Goal: Task Accomplishment & Management: Manage account settings

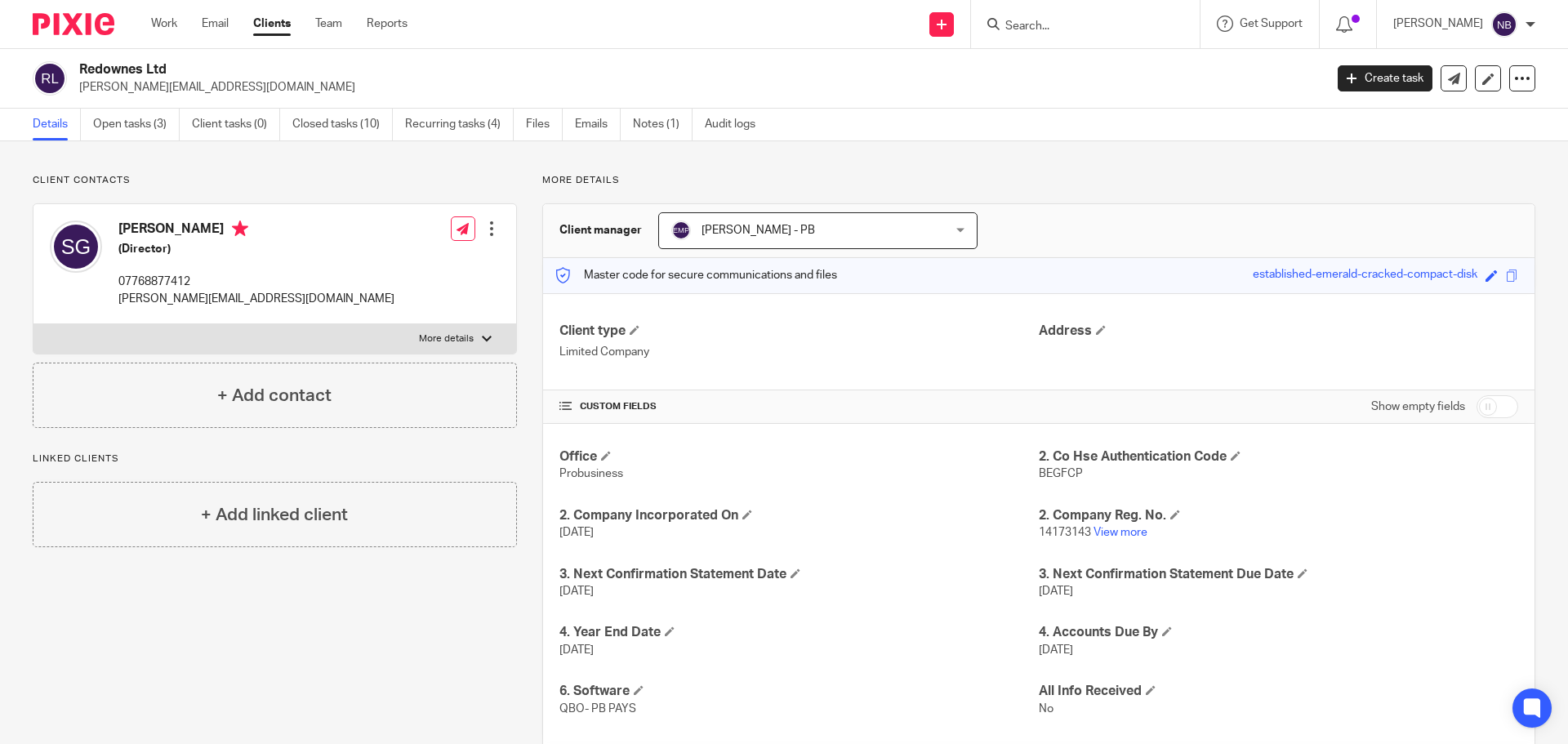
click at [1085, 20] on input "Search" at bounding box center [1078, 27] width 147 height 15
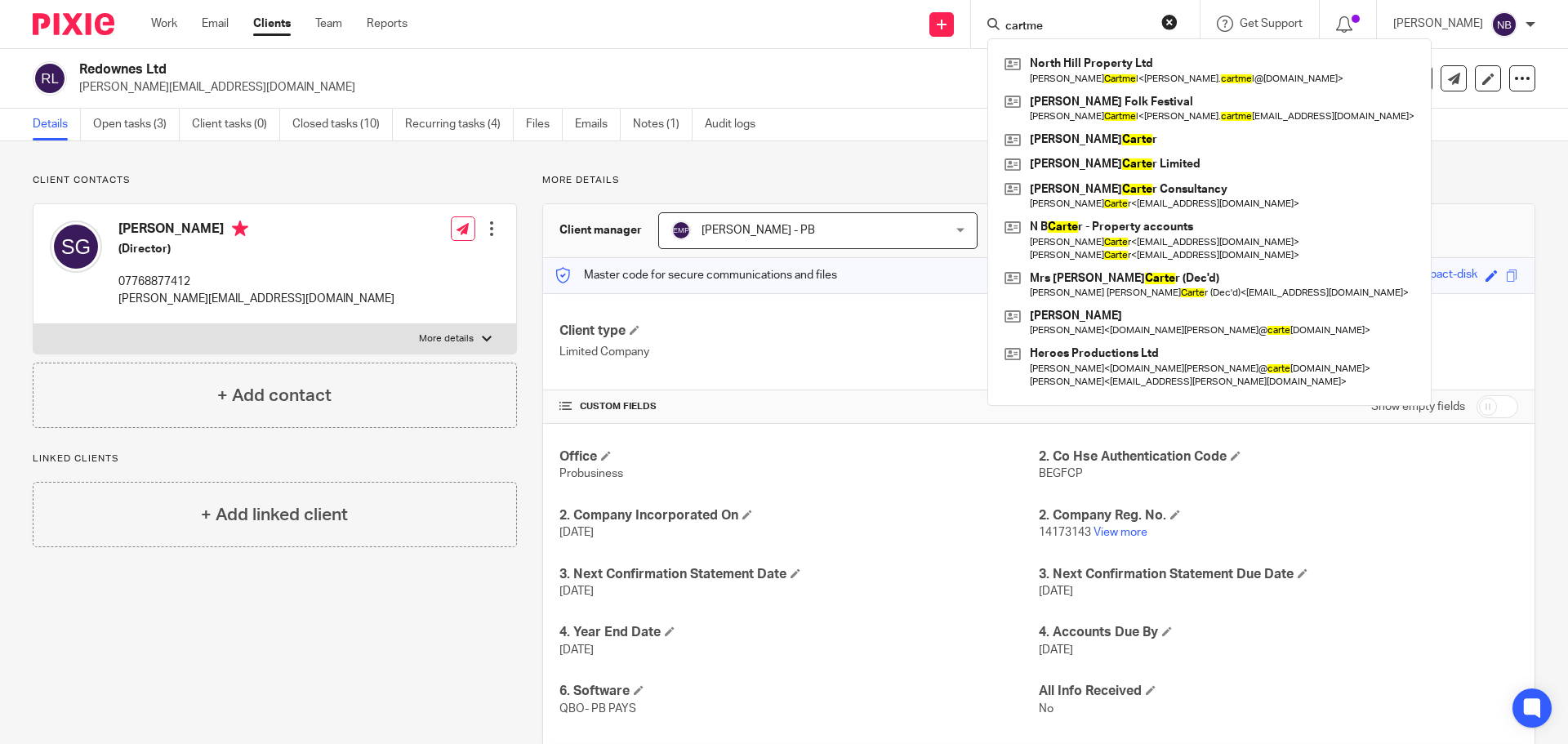
type input "cartme"
click at [164, 29] on link "Work" at bounding box center [164, 24] width 26 height 17
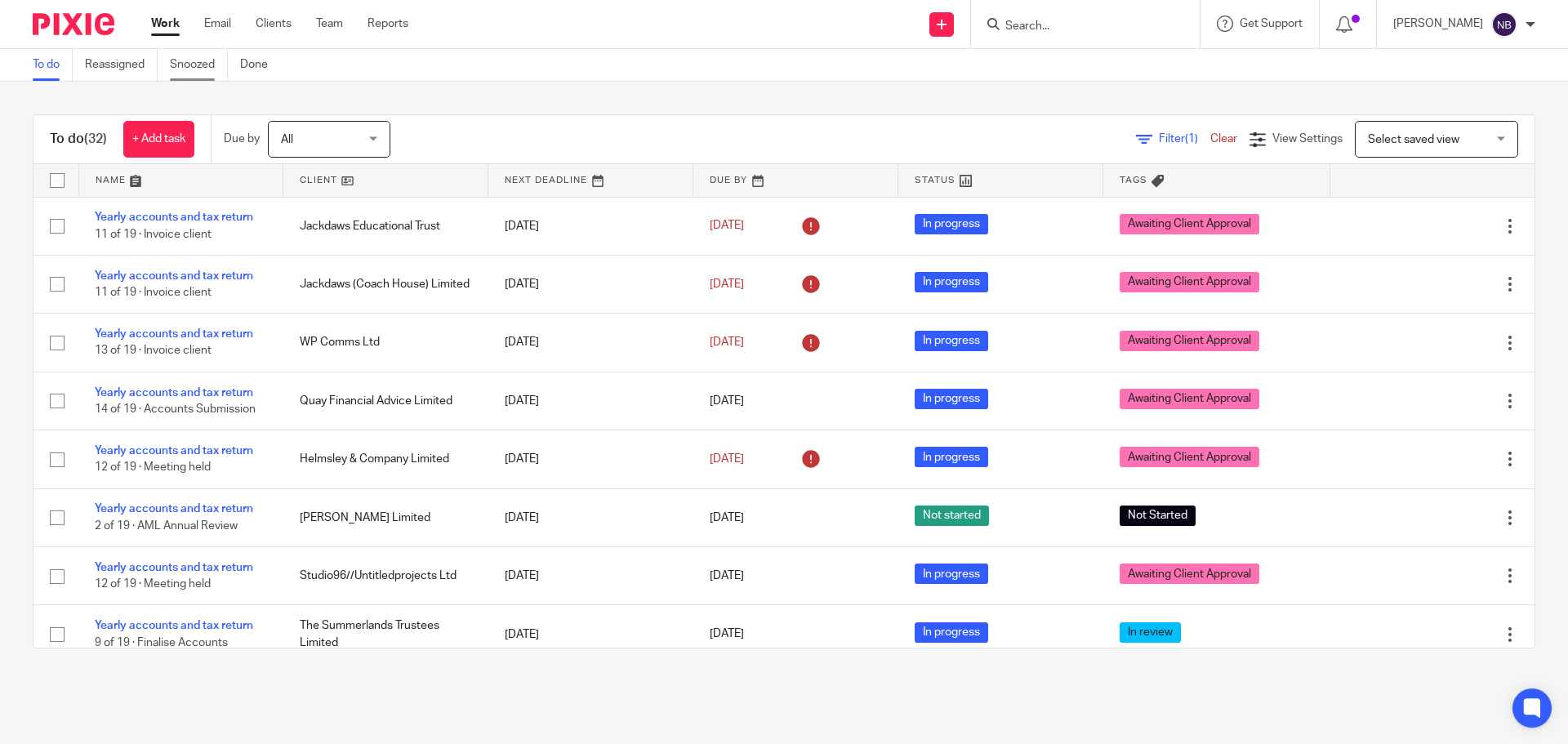
scroll to position [1285, 0]
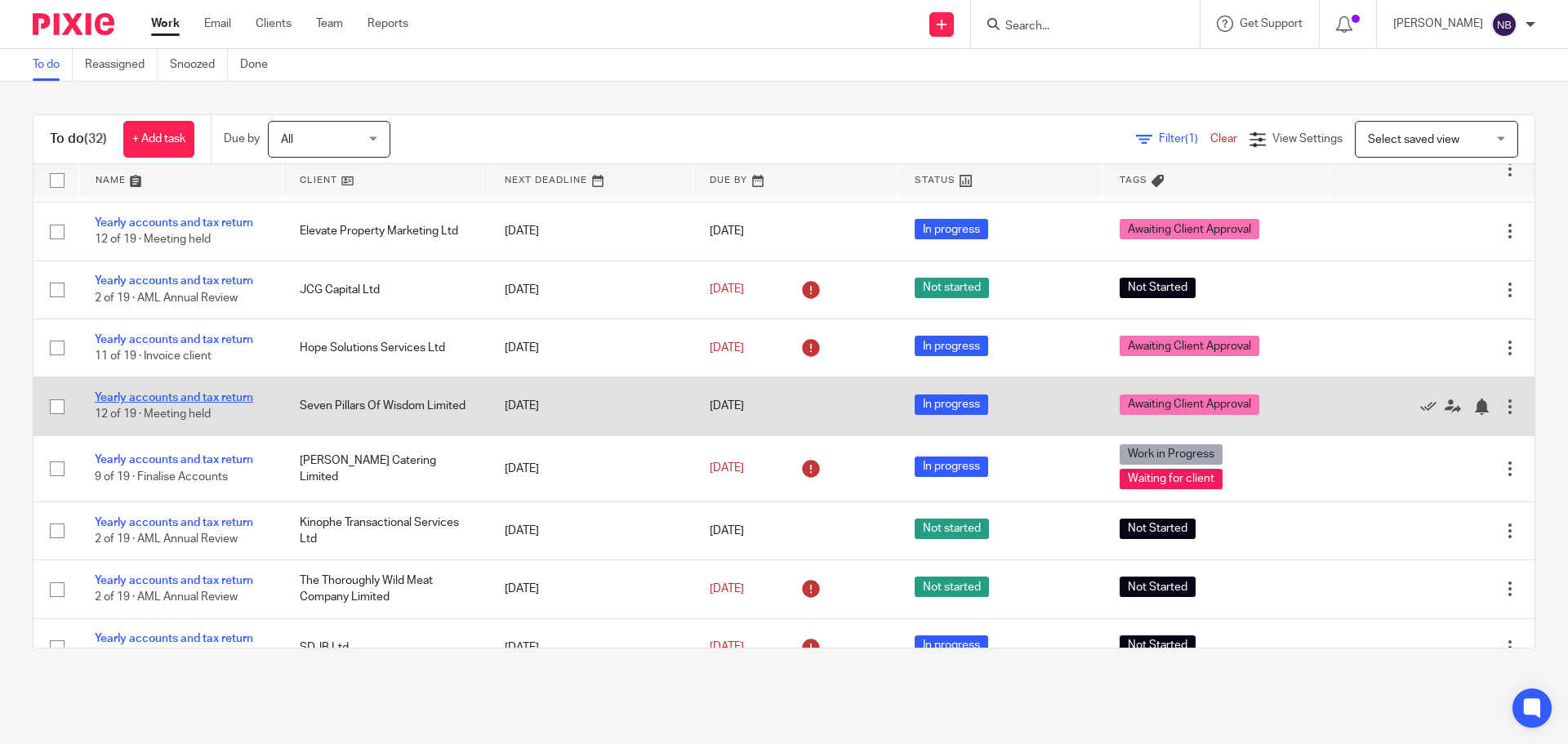
click at [193, 395] on link "Yearly accounts and tax return" at bounding box center [174, 398] width 158 height 11
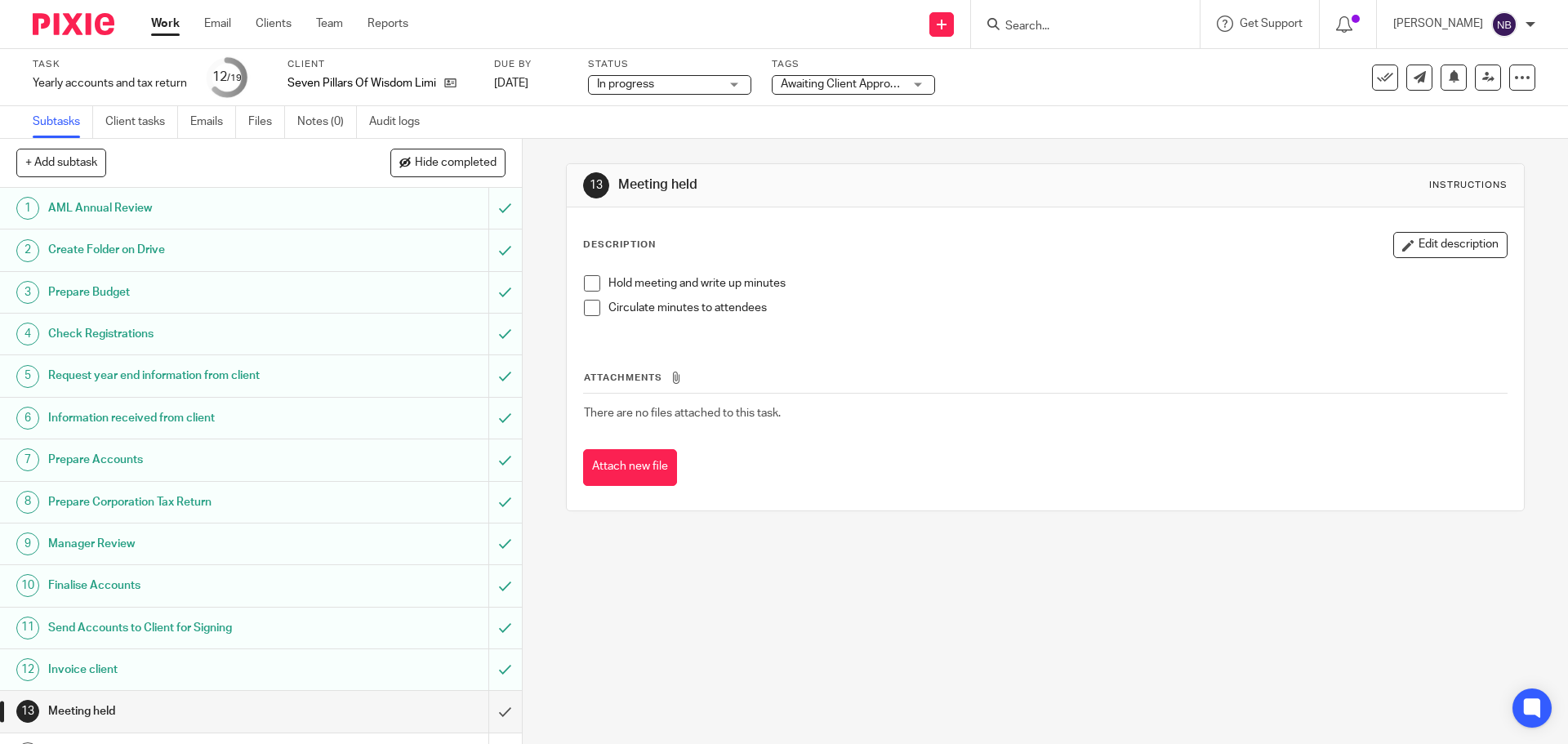
click at [864, 89] on span "Awaiting Client Approval" at bounding box center [843, 84] width 123 height 11
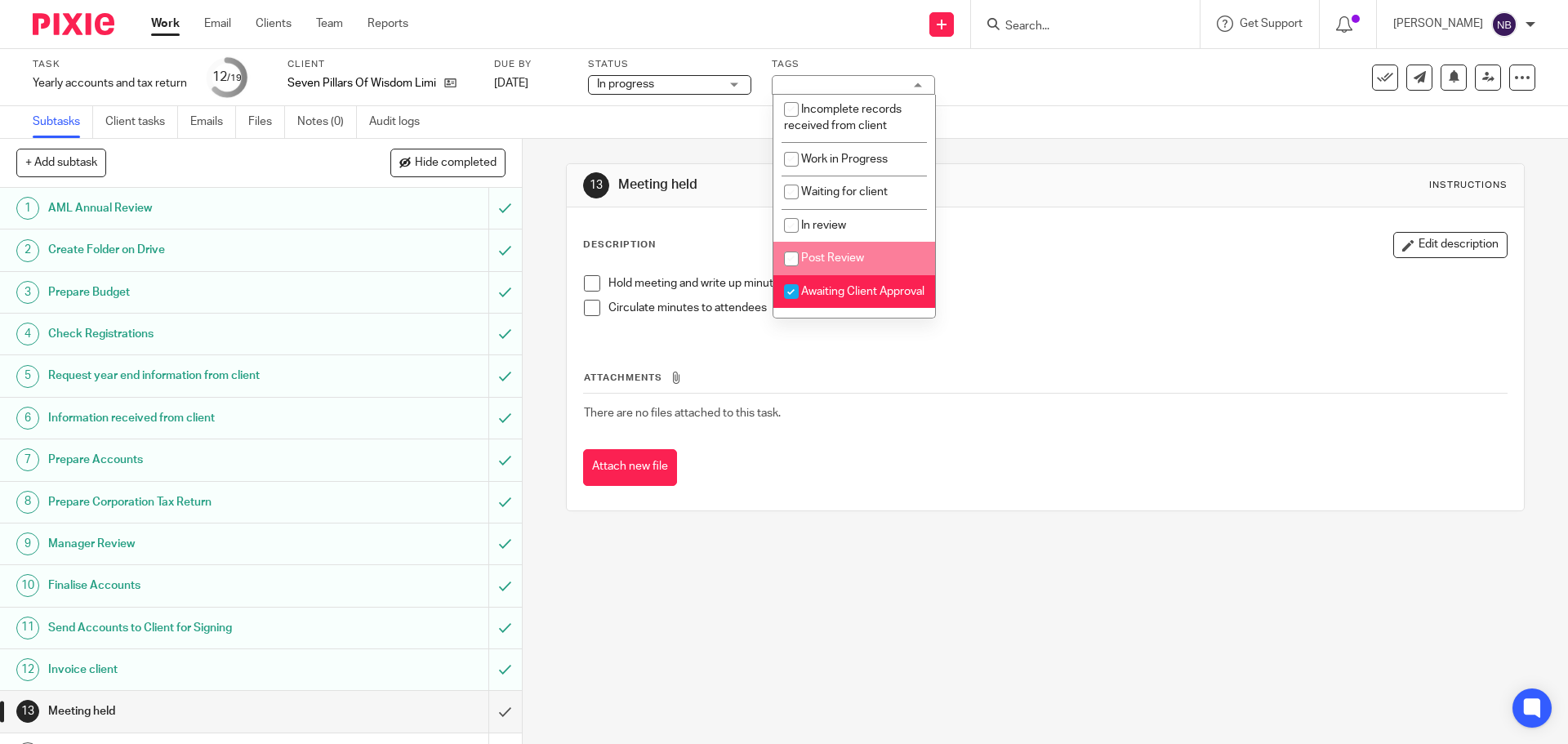
scroll to position [175, 0]
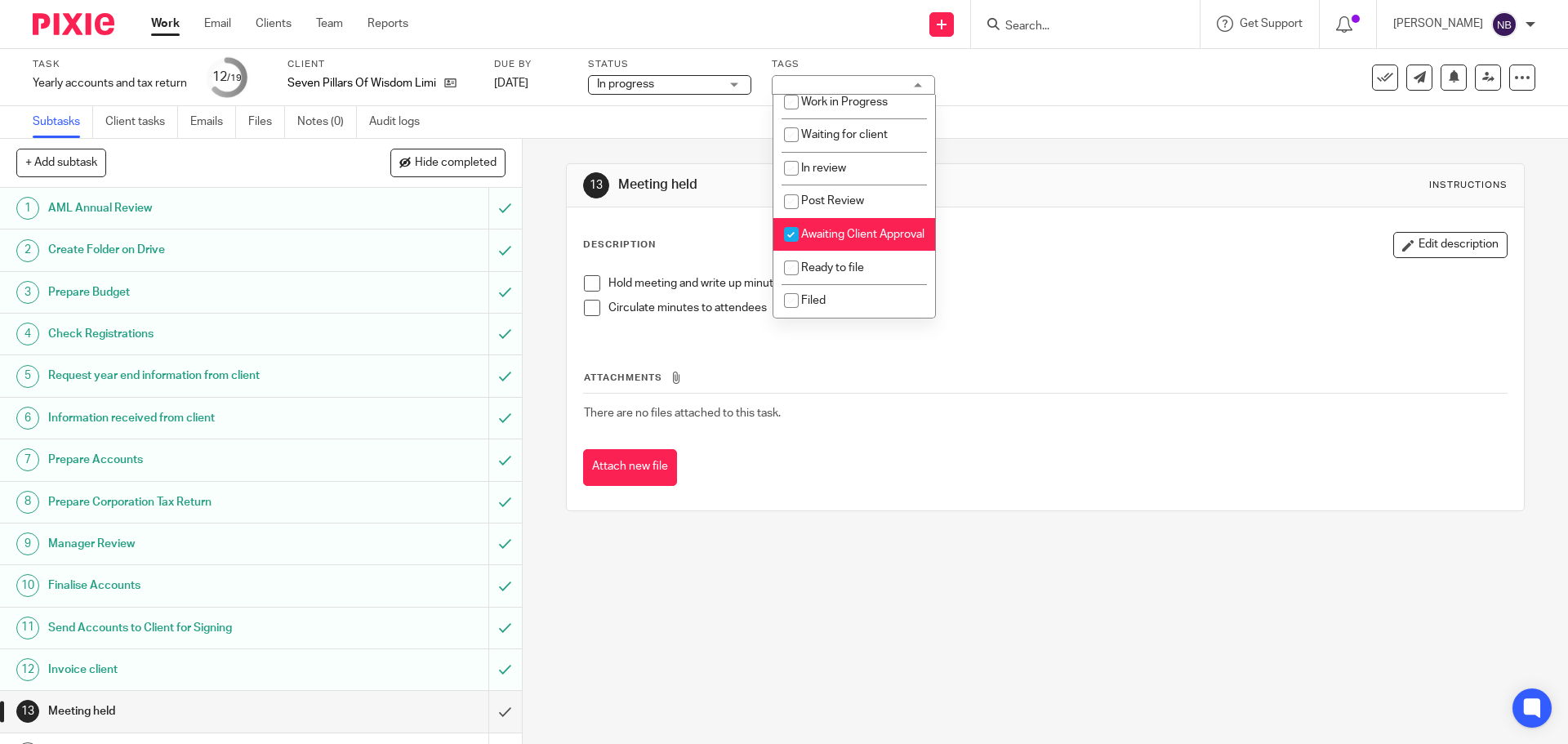
click at [834, 228] on span "Awaiting Client Approval" at bounding box center [863, 234] width 123 height 11
checkbox input "false"
click at [796, 295] on input "checkbox" at bounding box center [791, 300] width 31 height 31
checkbox input "true"
click at [636, 88] on span "In progress" at bounding box center [626, 84] width 57 height 11
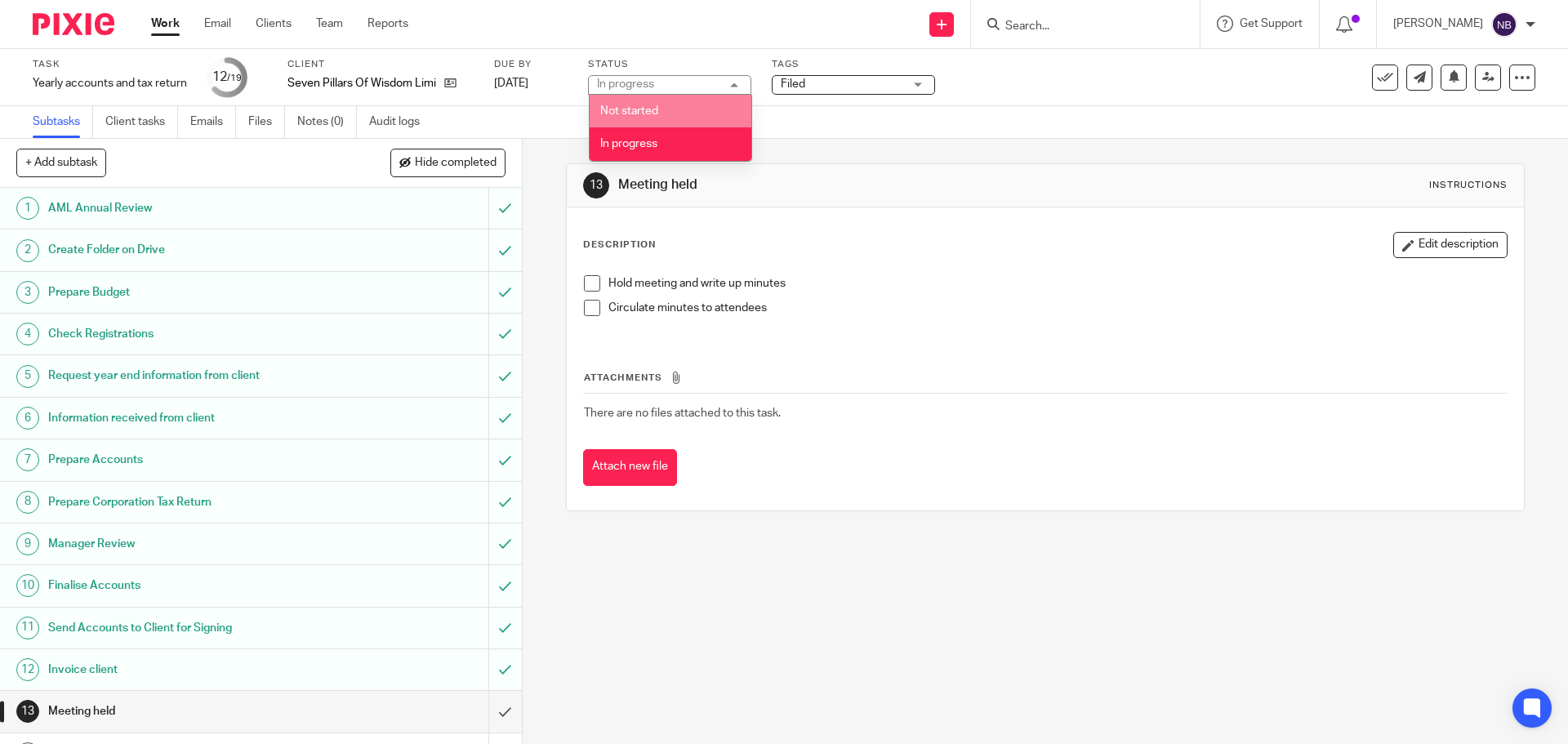
click at [602, 31] on div "Send new email Create task Add client Get Support Contact via email Check our d…" at bounding box center [1000, 24] width 1135 height 48
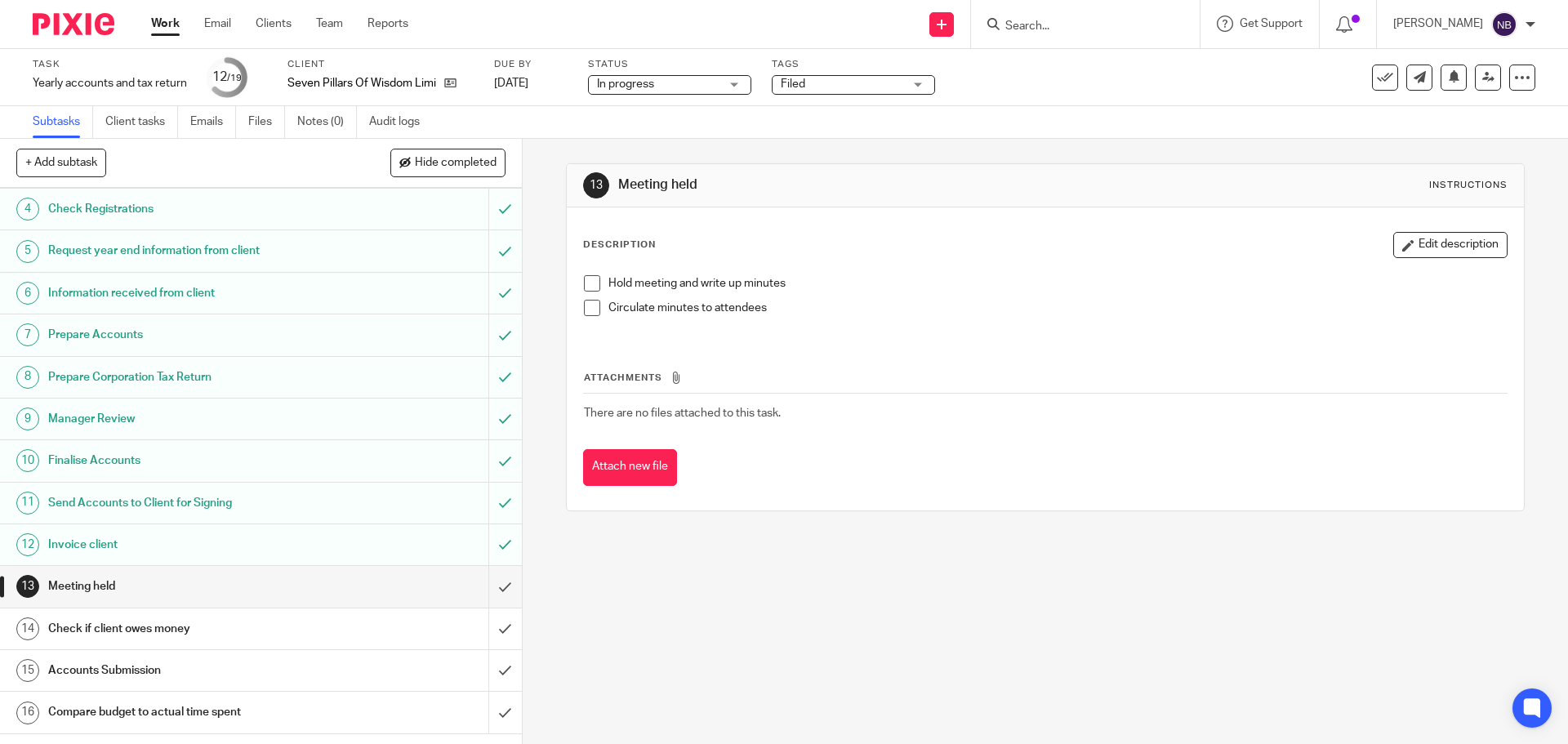
scroll to position [253, 0]
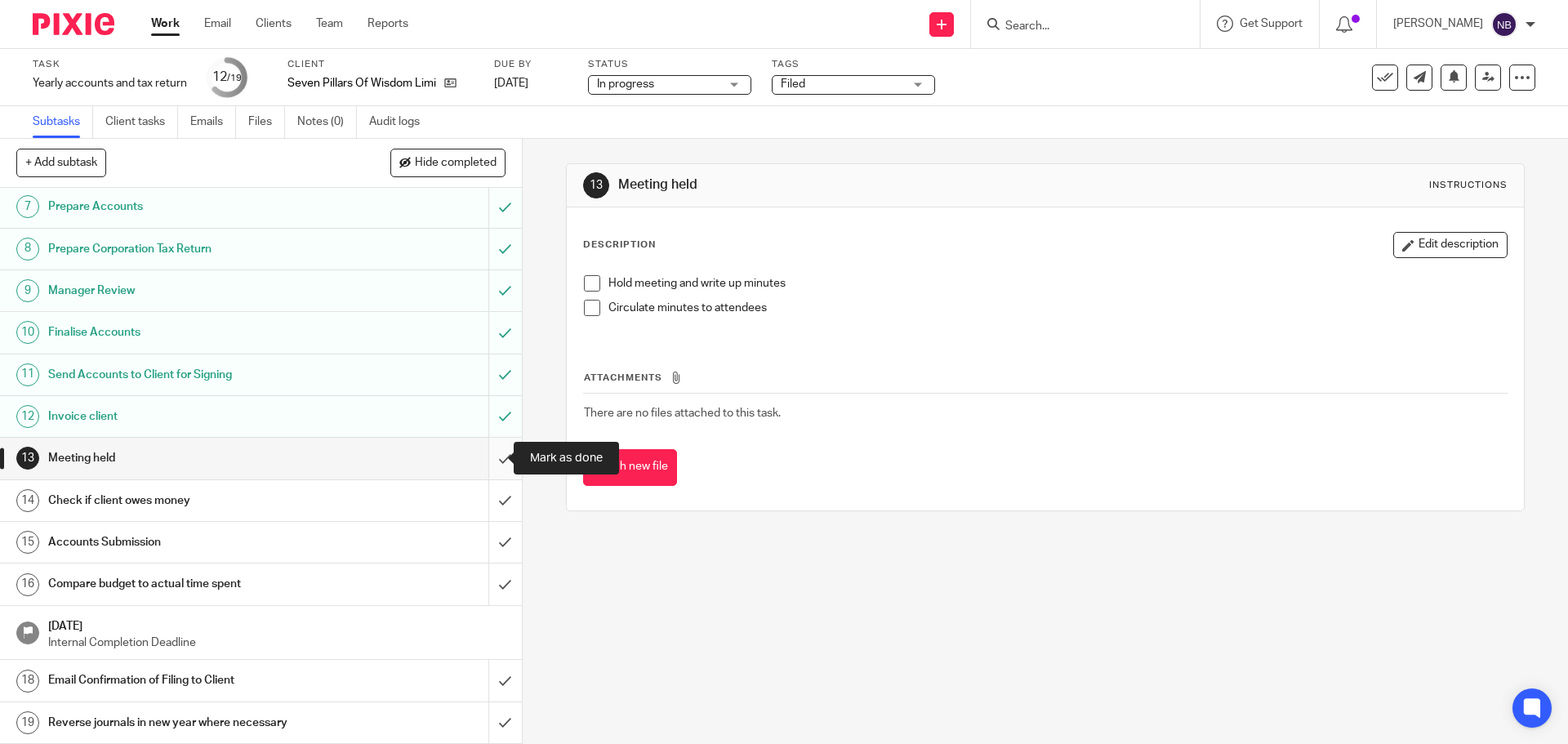
click at [493, 462] on input "submit" at bounding box center [261, 458] width 522 height 41
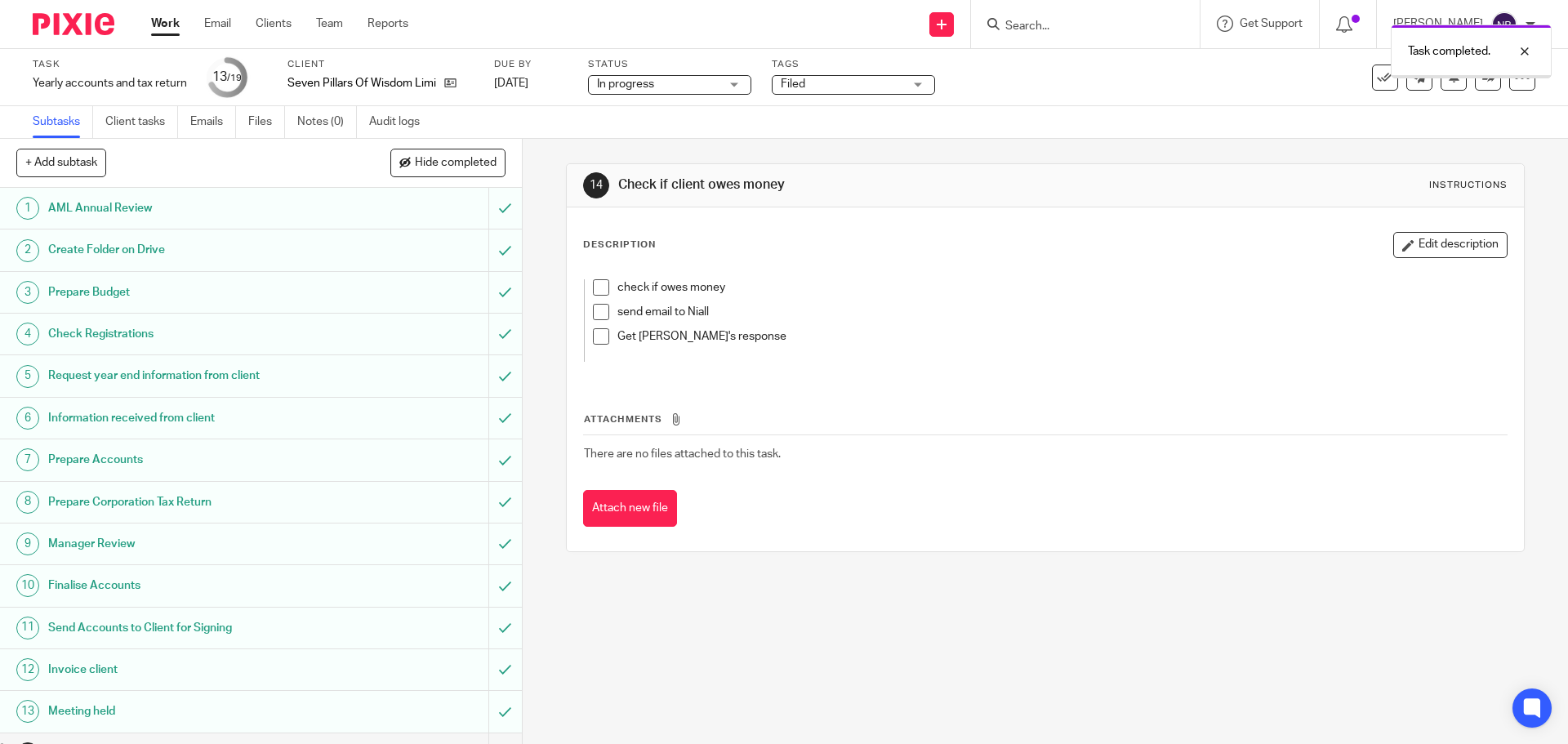
scroll to position [253, 0]
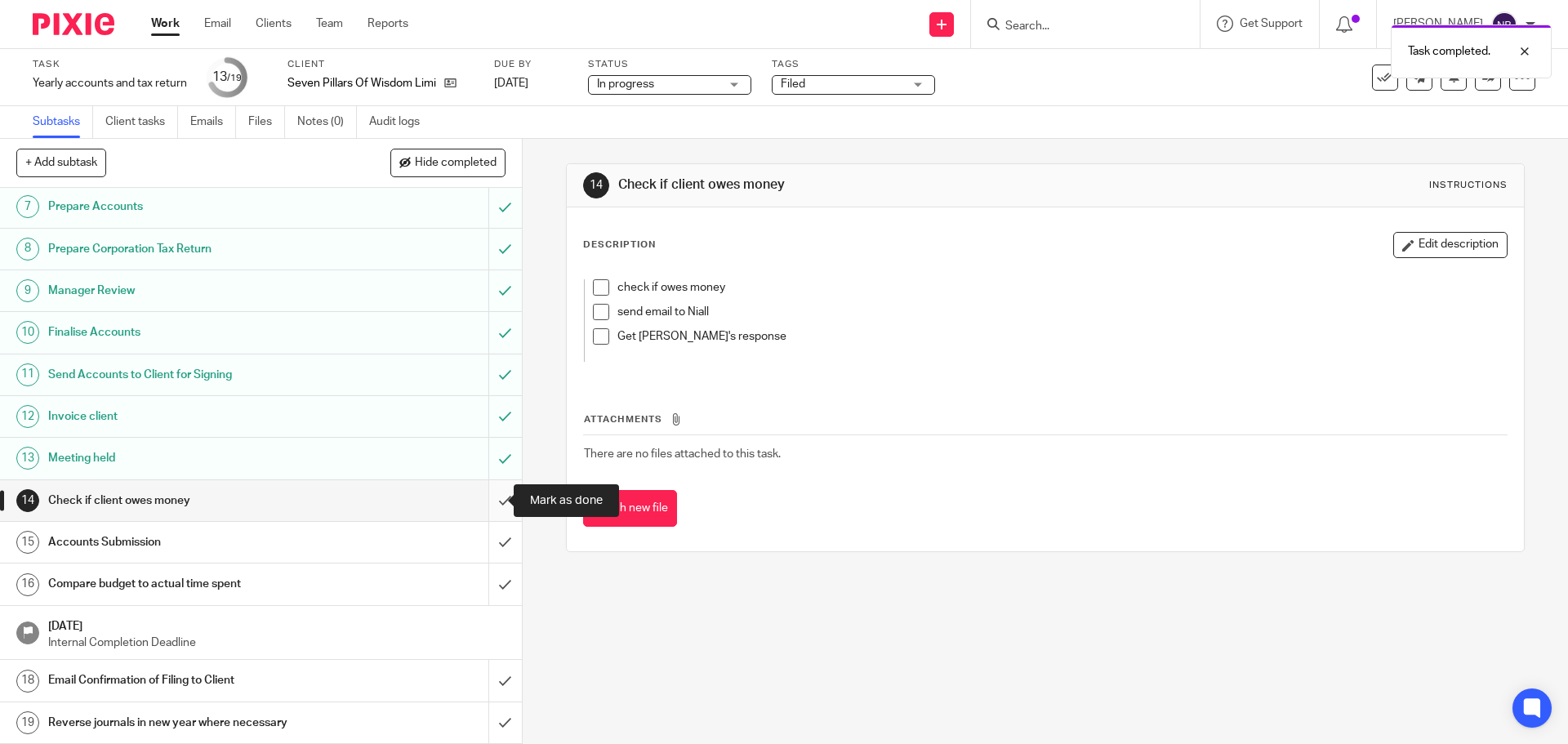
click at [491, 505] on input "submit" at bounding box center [261, 500] width 522 height 41
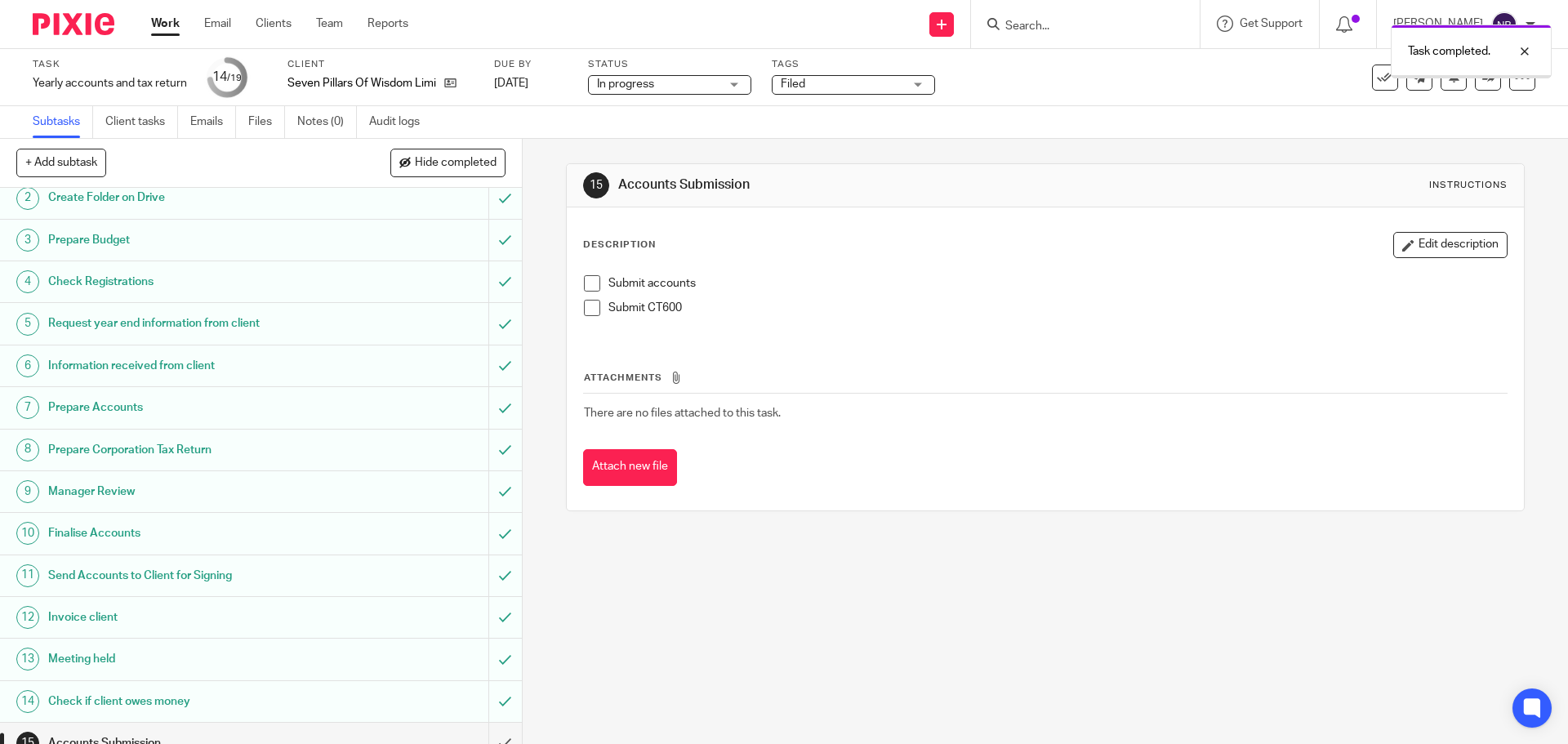
scroll to position [82, 0]
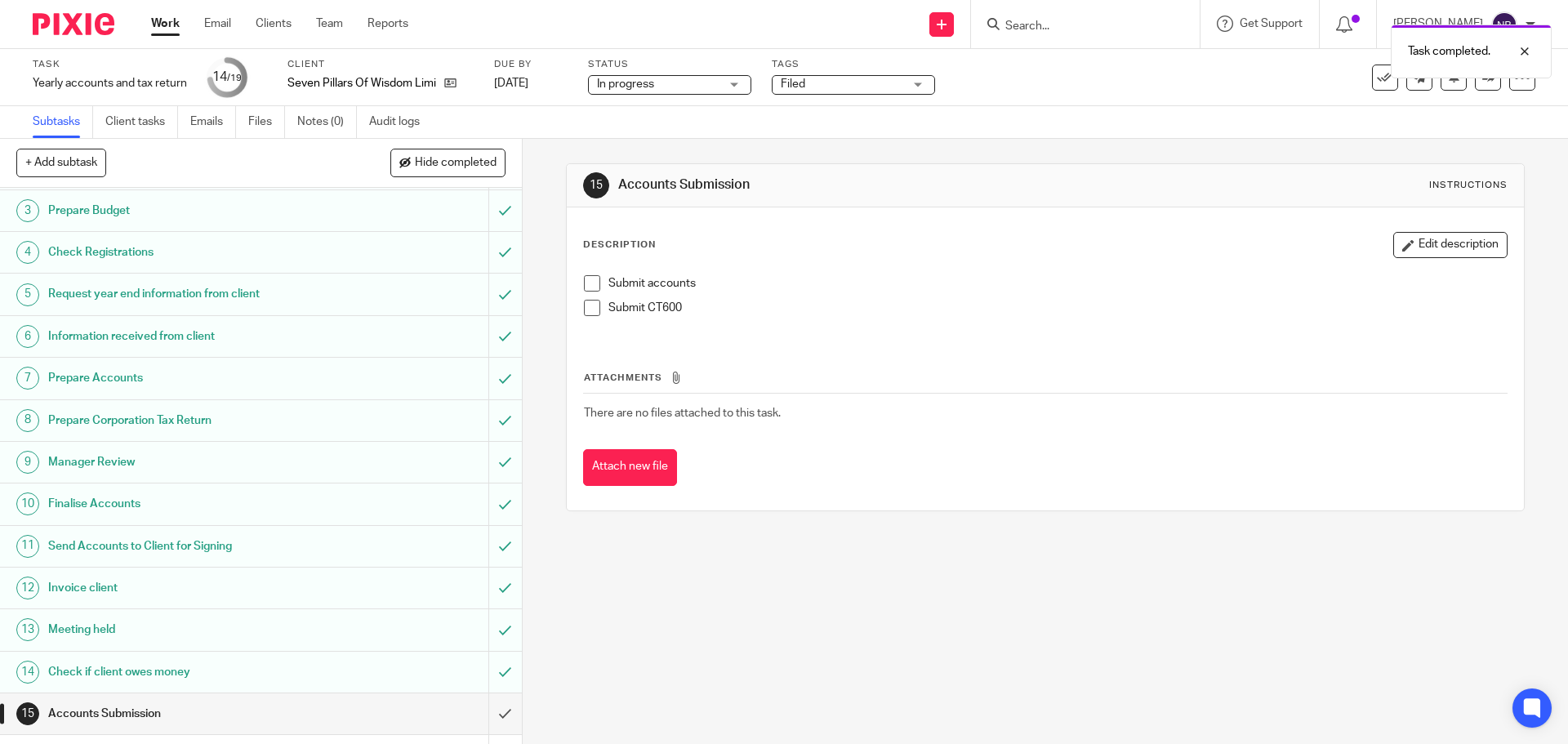
click at [589, 276] on span at bounding box center [592, 284] width 17 height 17
click at [593, 307] on span at bounding box center [592, 308] width 17 height 17
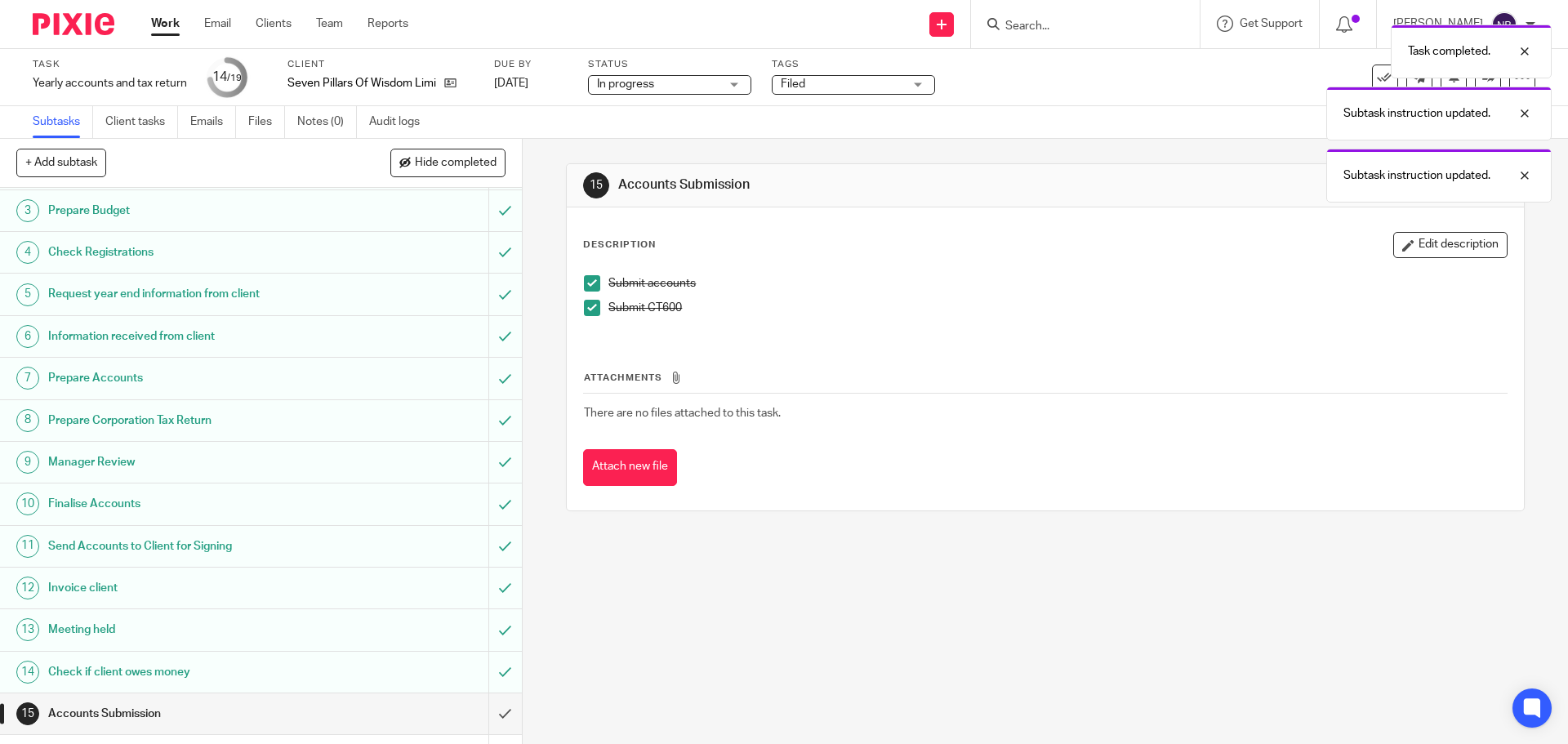
scroll to position [253, 0]
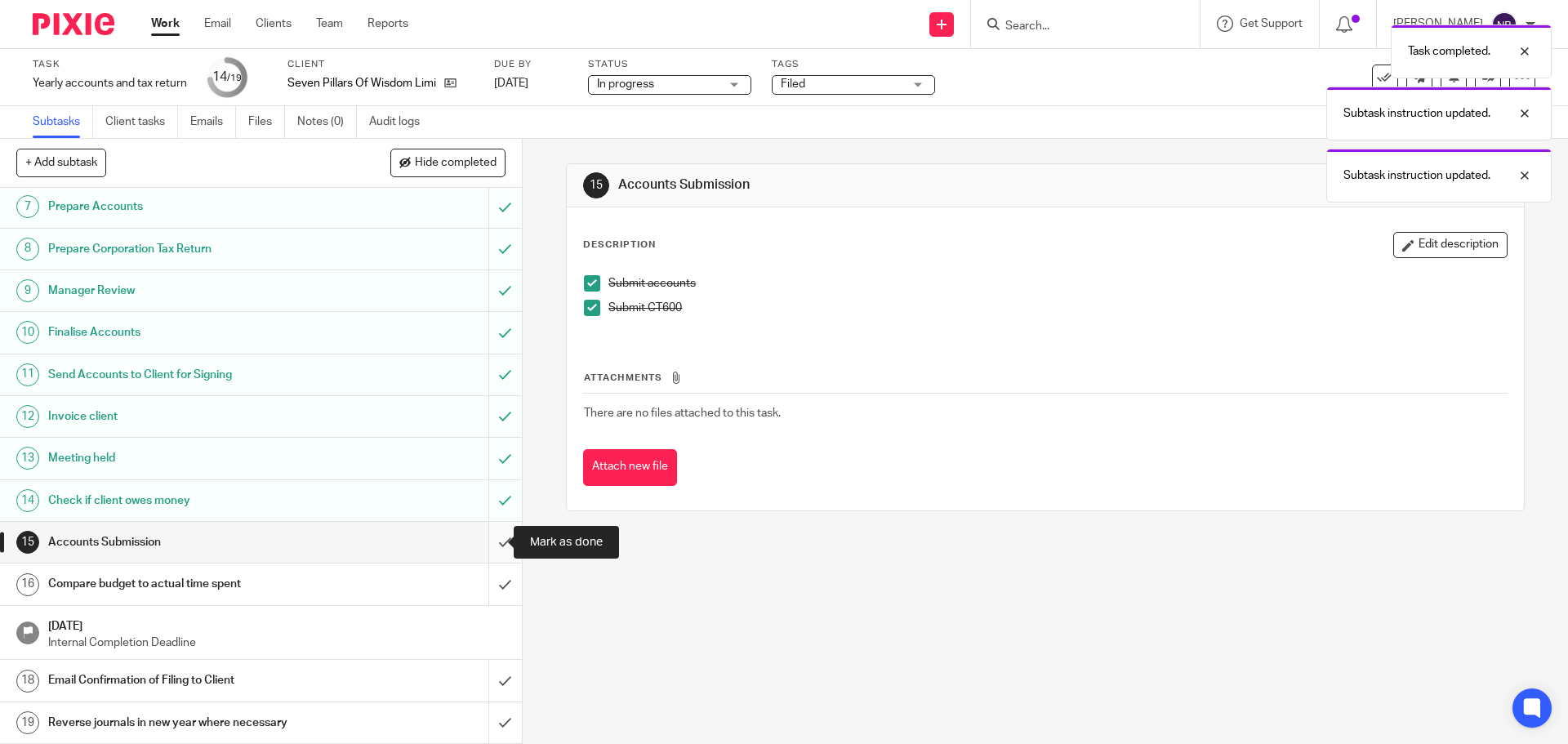
click at [481, 545] on input "submit" at bounding box center [261, 542] width 522 height 41
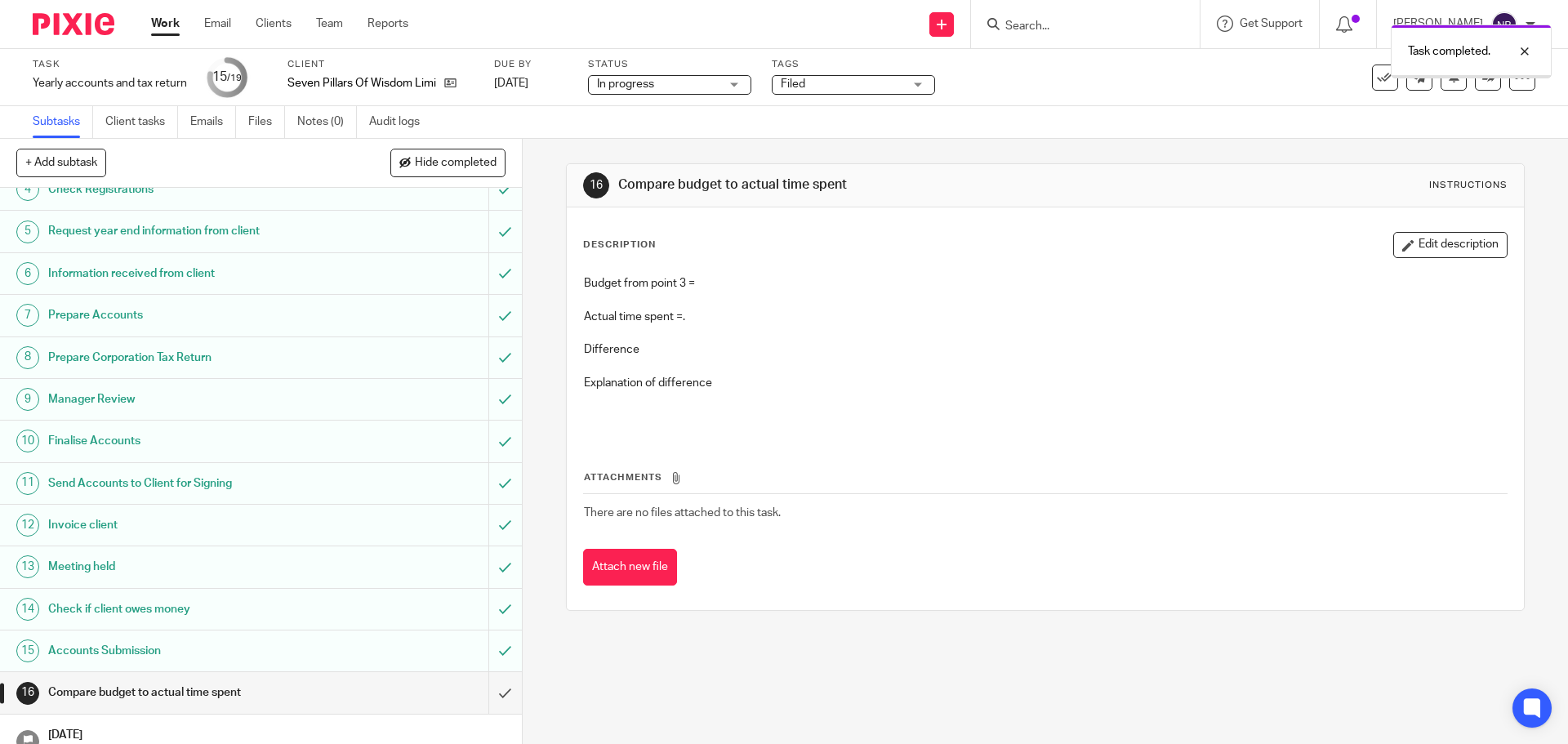
scroll to position [253, 0]
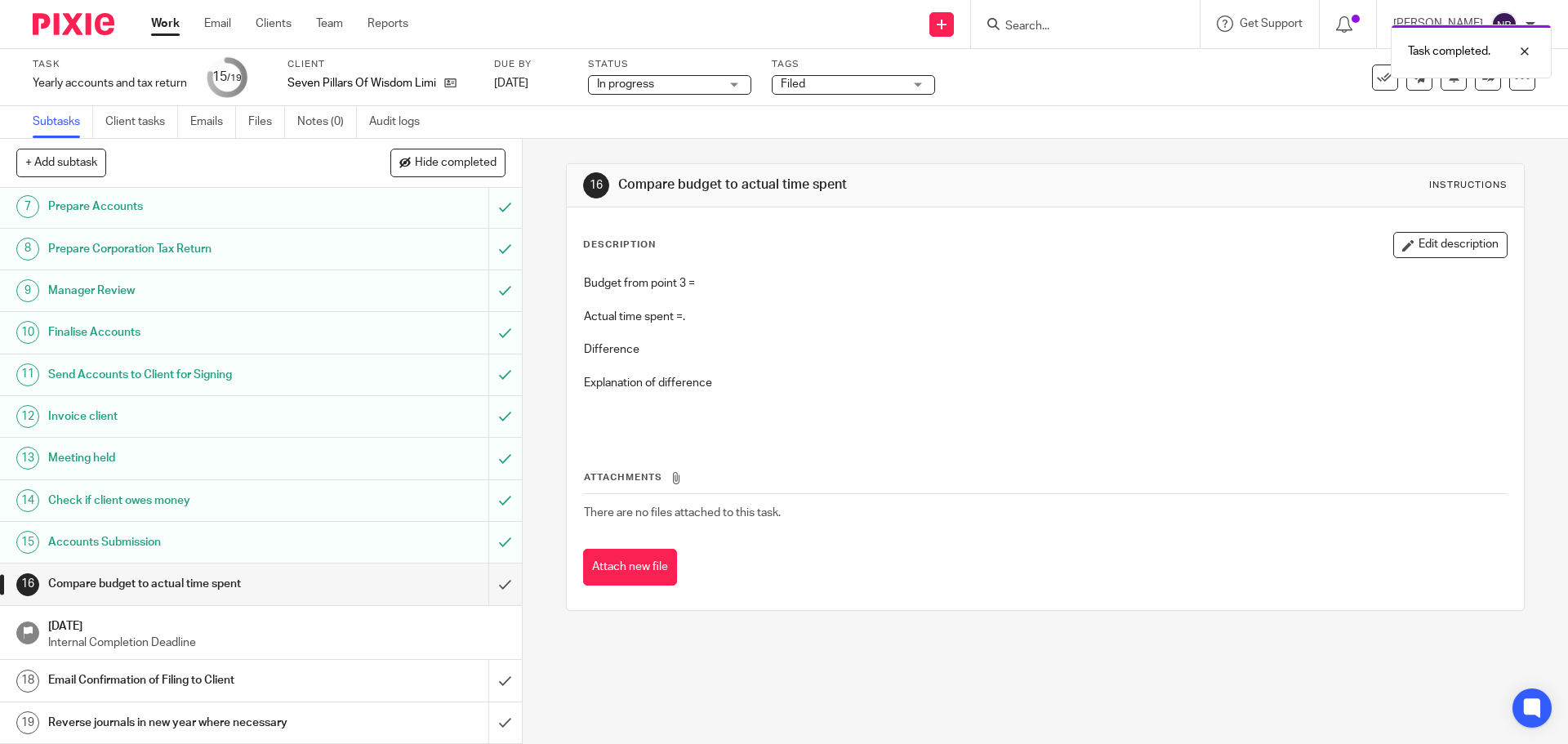
click at [332, 418] on div "Invoice client" at bounding box center [260, 416] width 424 height 25
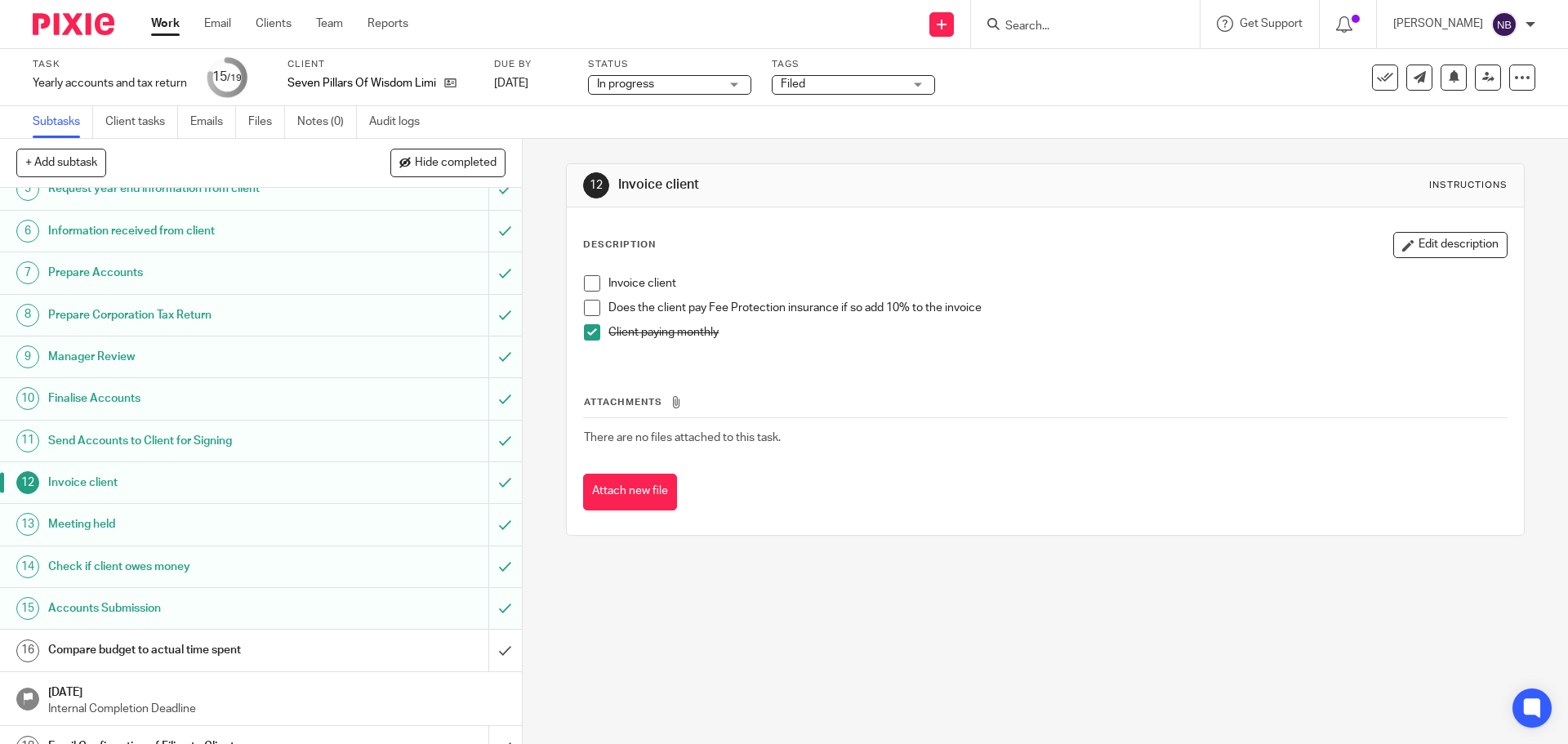
scroll to position [253, 0]
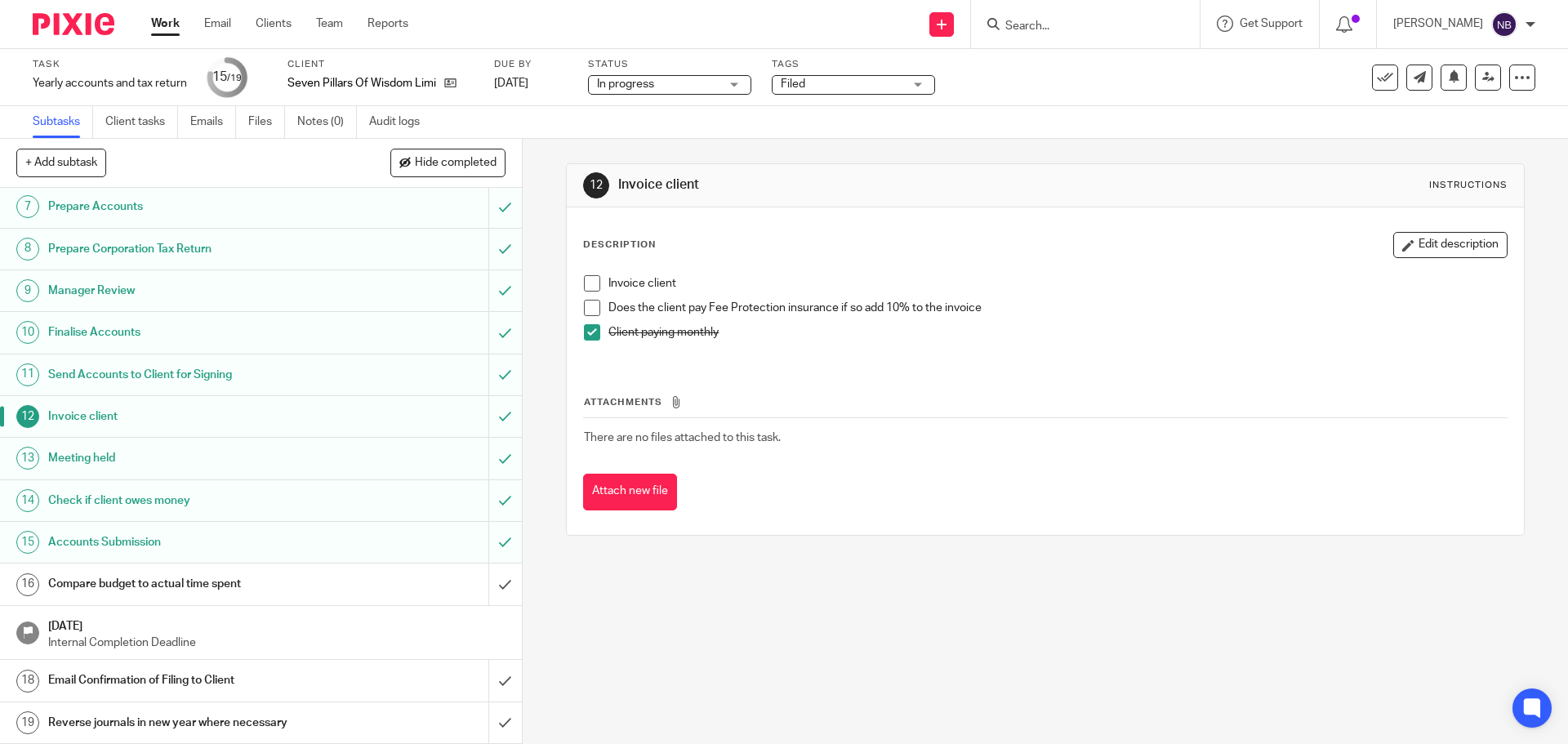
click at [364, 673] on div "Email Confirmation of Filing to Client" at bounding box center [260, 680] width 424 height 25
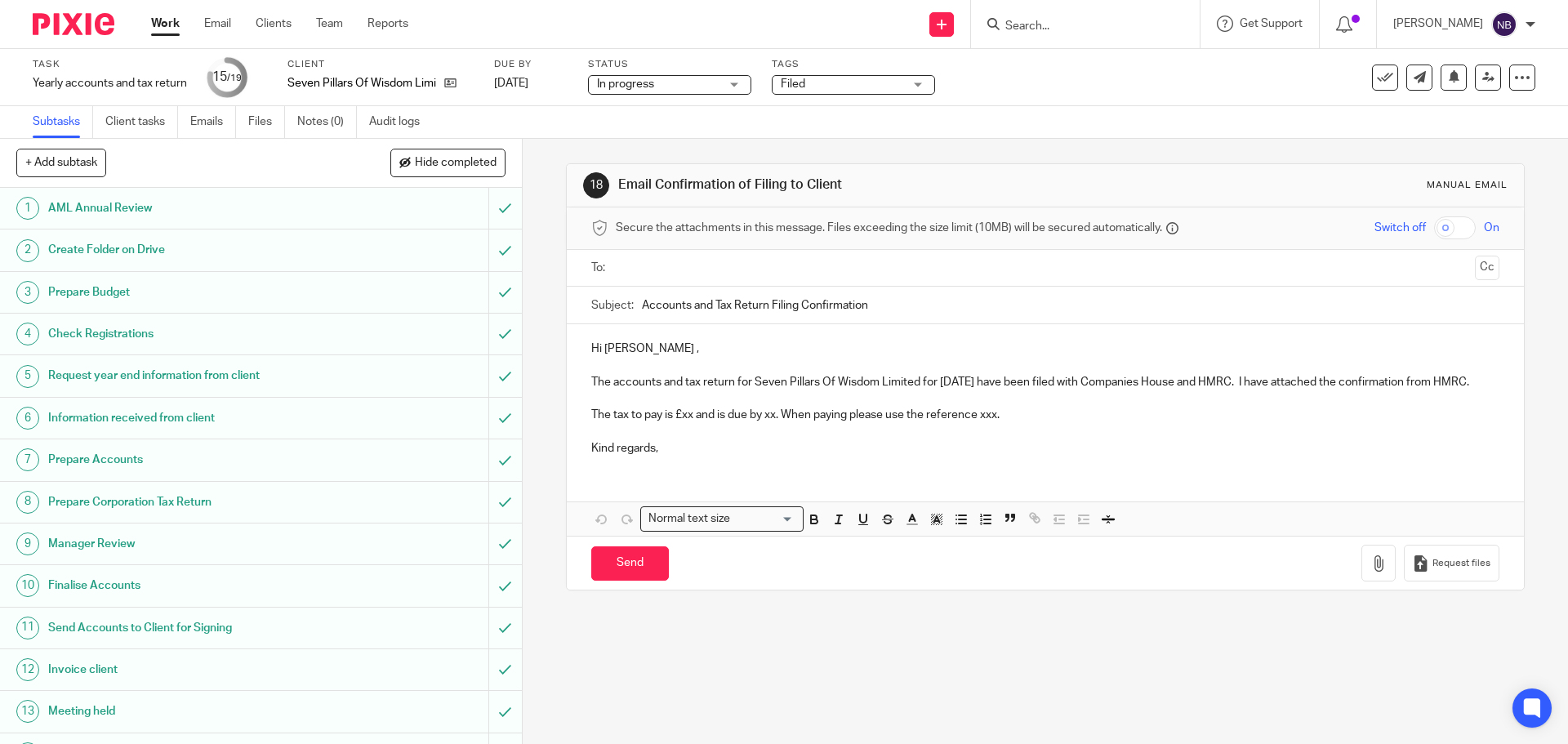
click at [673, 270] on input "text" at bounding box center [1045, 268] width 847 height 18
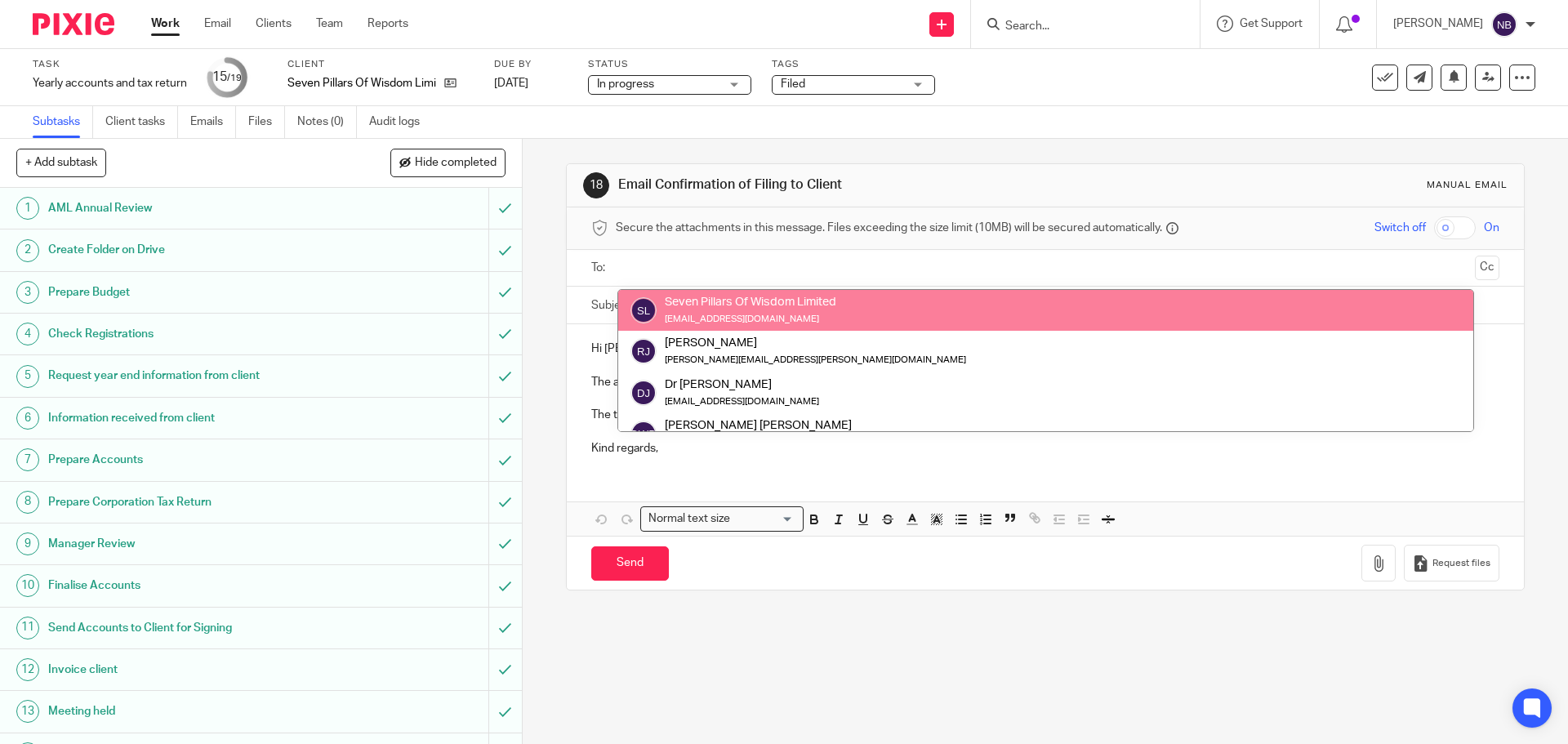
scroll to position [82, 0]
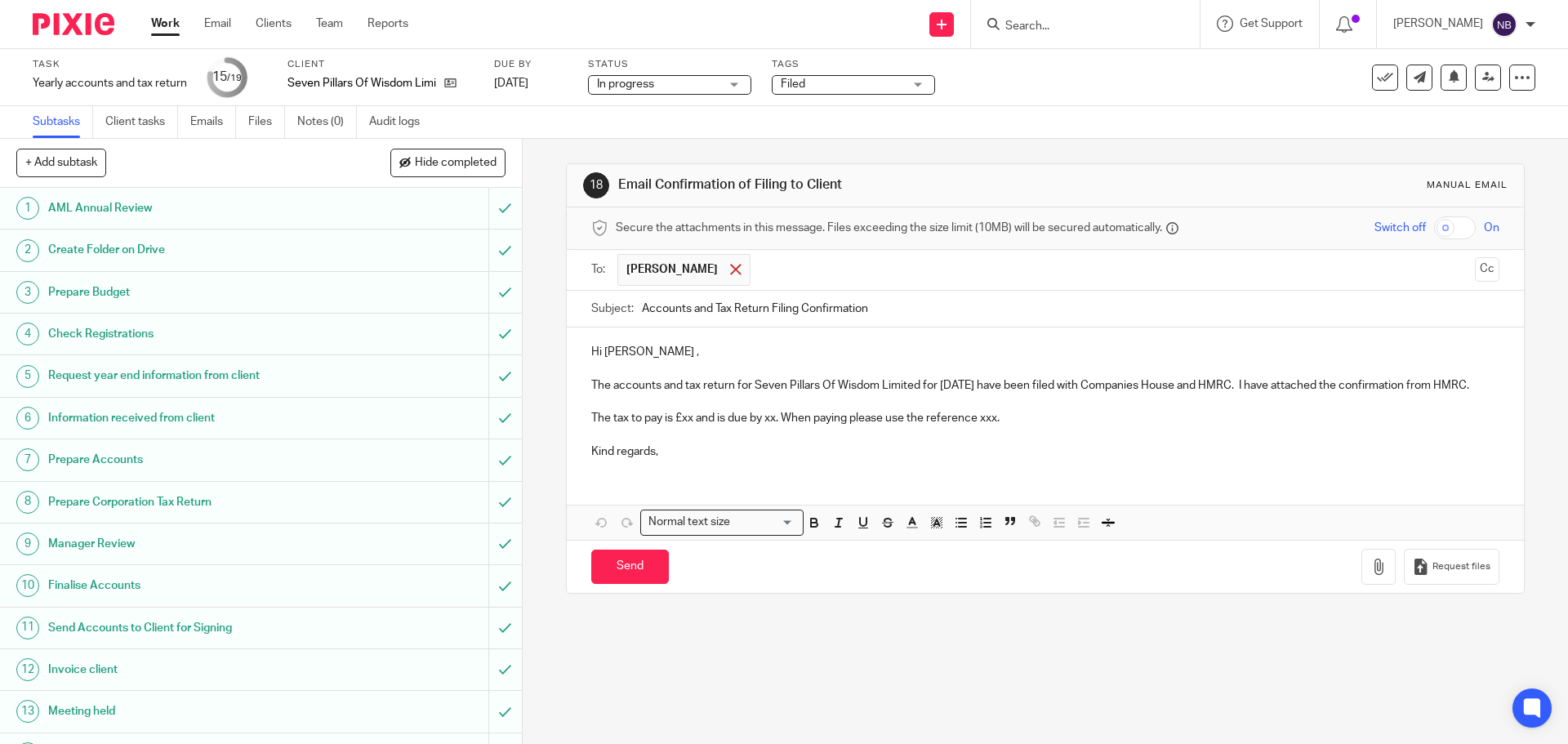
click at [731, 270] on span at bounding box center [736, 269] width 11 height 11
click at [728, 270] on input "text" at bounding box center [1045, 268] width 847 height 18
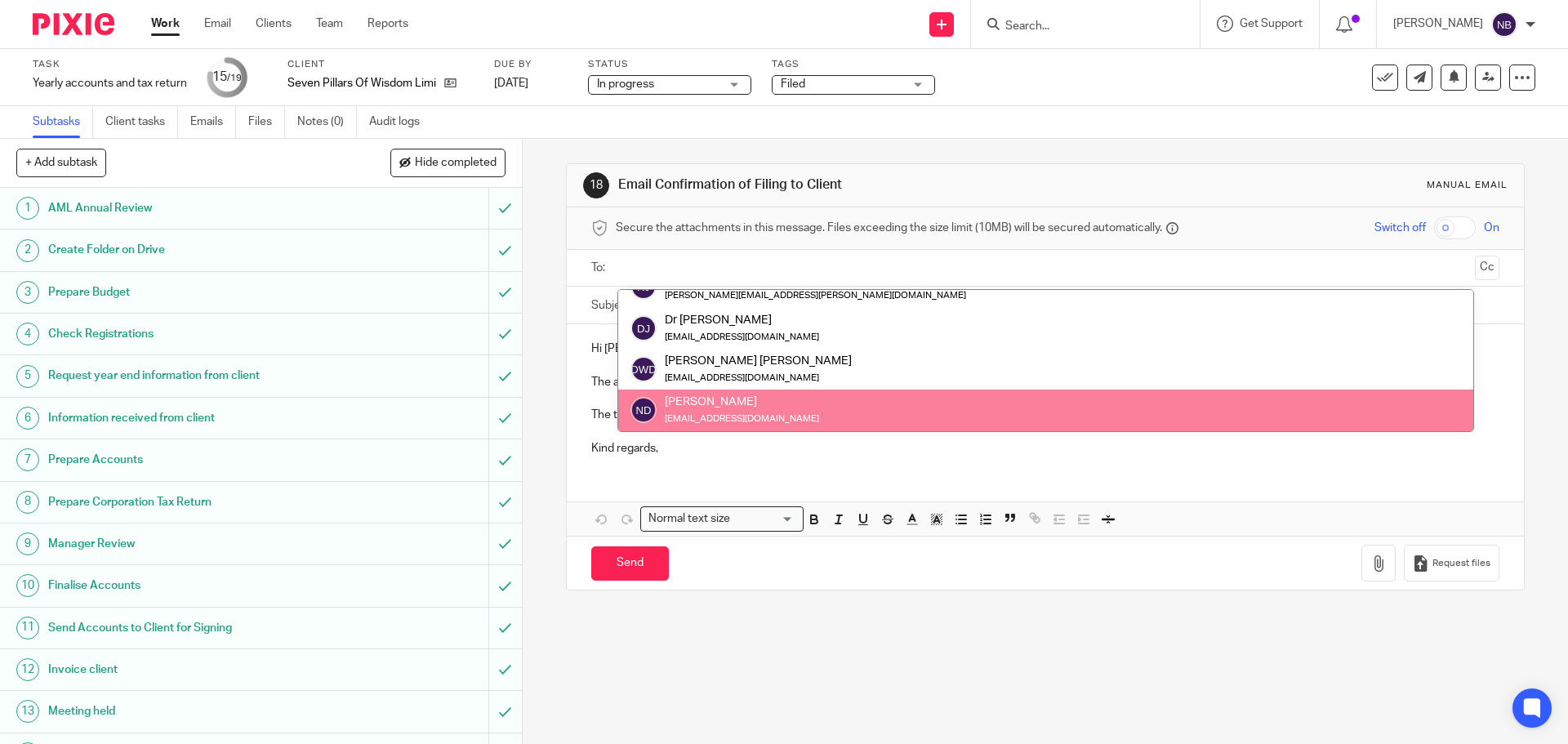
scroll to position [0, 0]
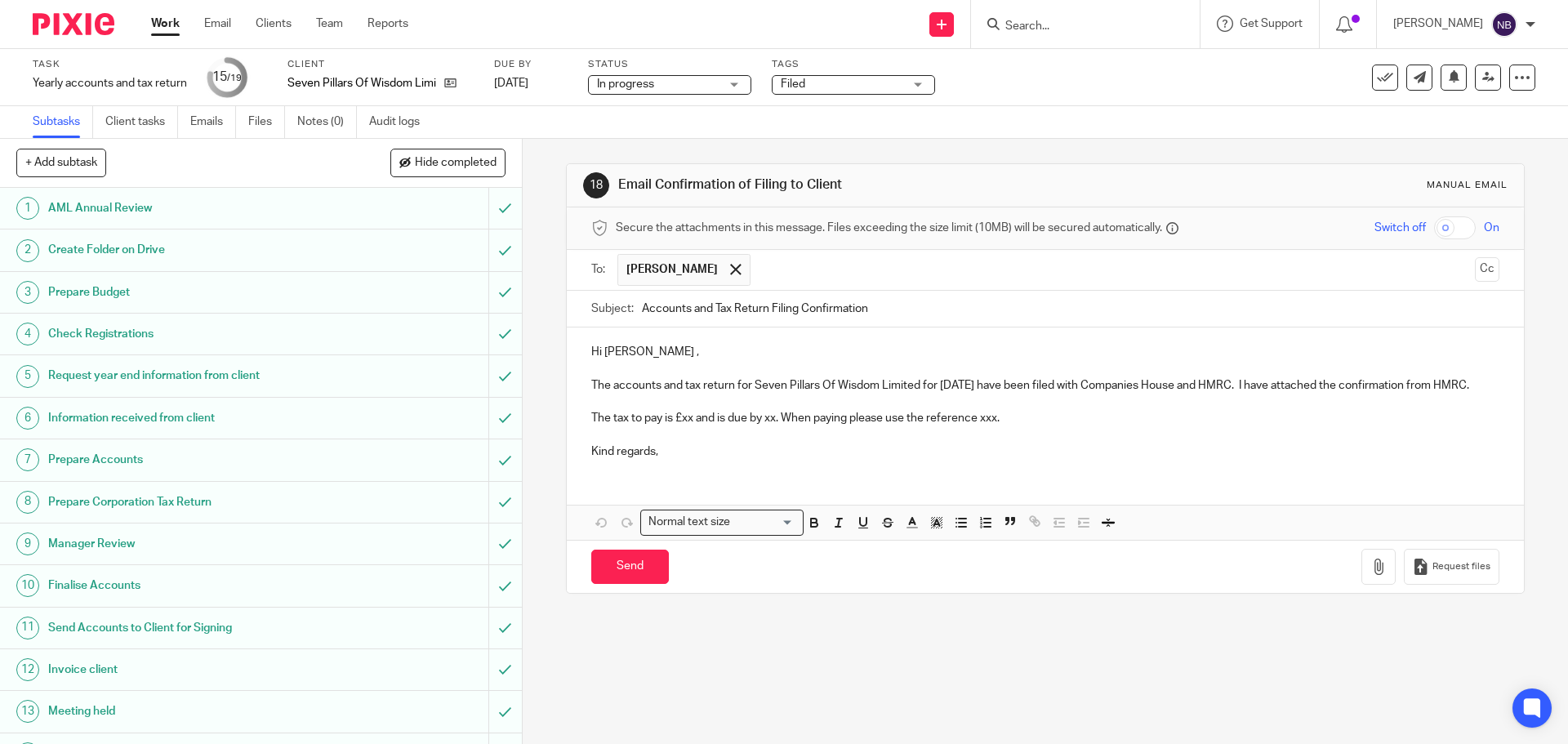
click at [654, 352] on p "Hi Rob ," at bounding box center [1045, 352] width 907 height 17
click at [1035, 426] on p "The tax to pay is £xx and is due by xx. When paying please use the reference xx…" at bounding box center [1045, 418] width 907 height 17
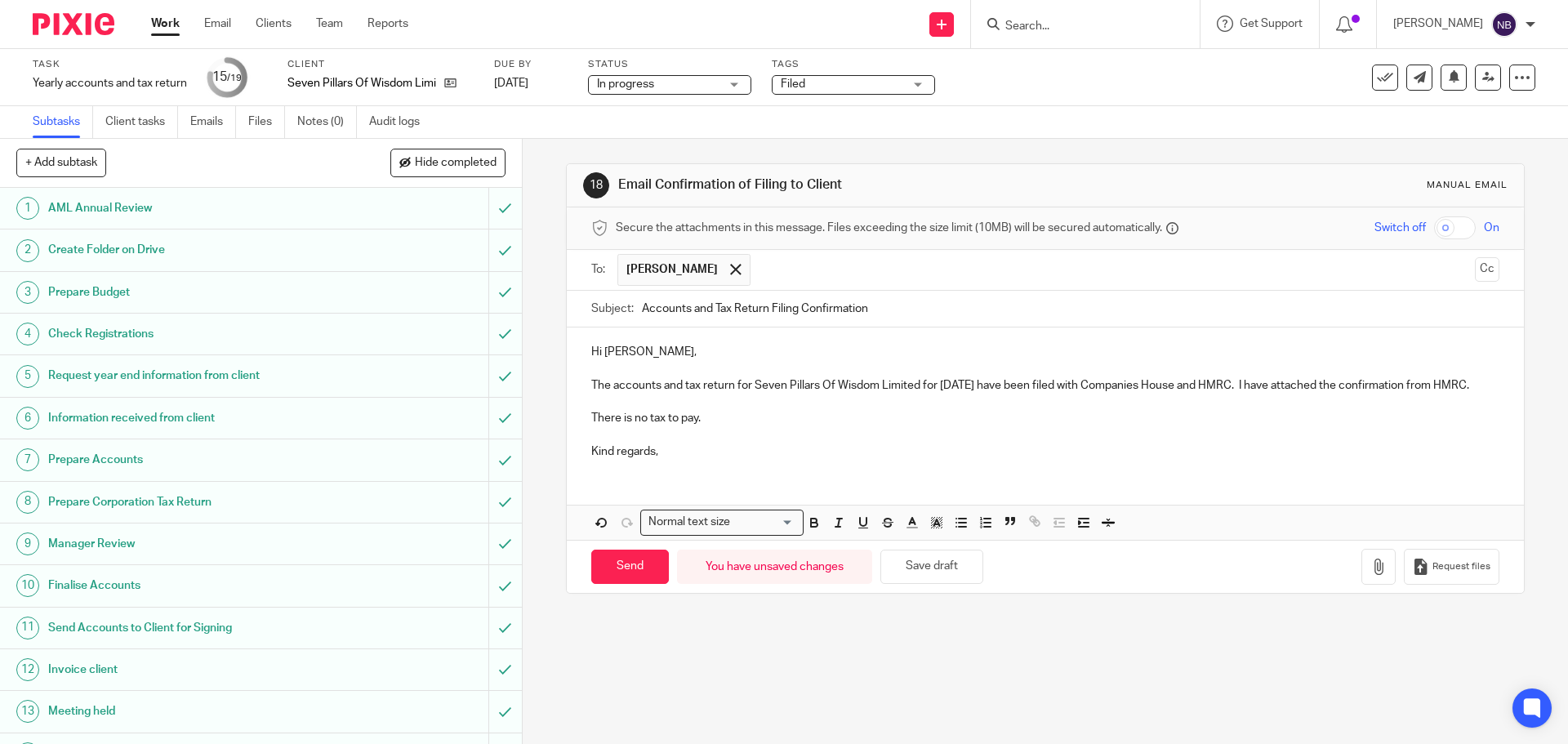
drag, startPoint x: 787, startPoint y: 462, endPoint x: 796, endPoint y: 458, distance: 9.8
click at [790, 459] on p "Kind regards," at bounding box center [1045, 451] width 907 height 17
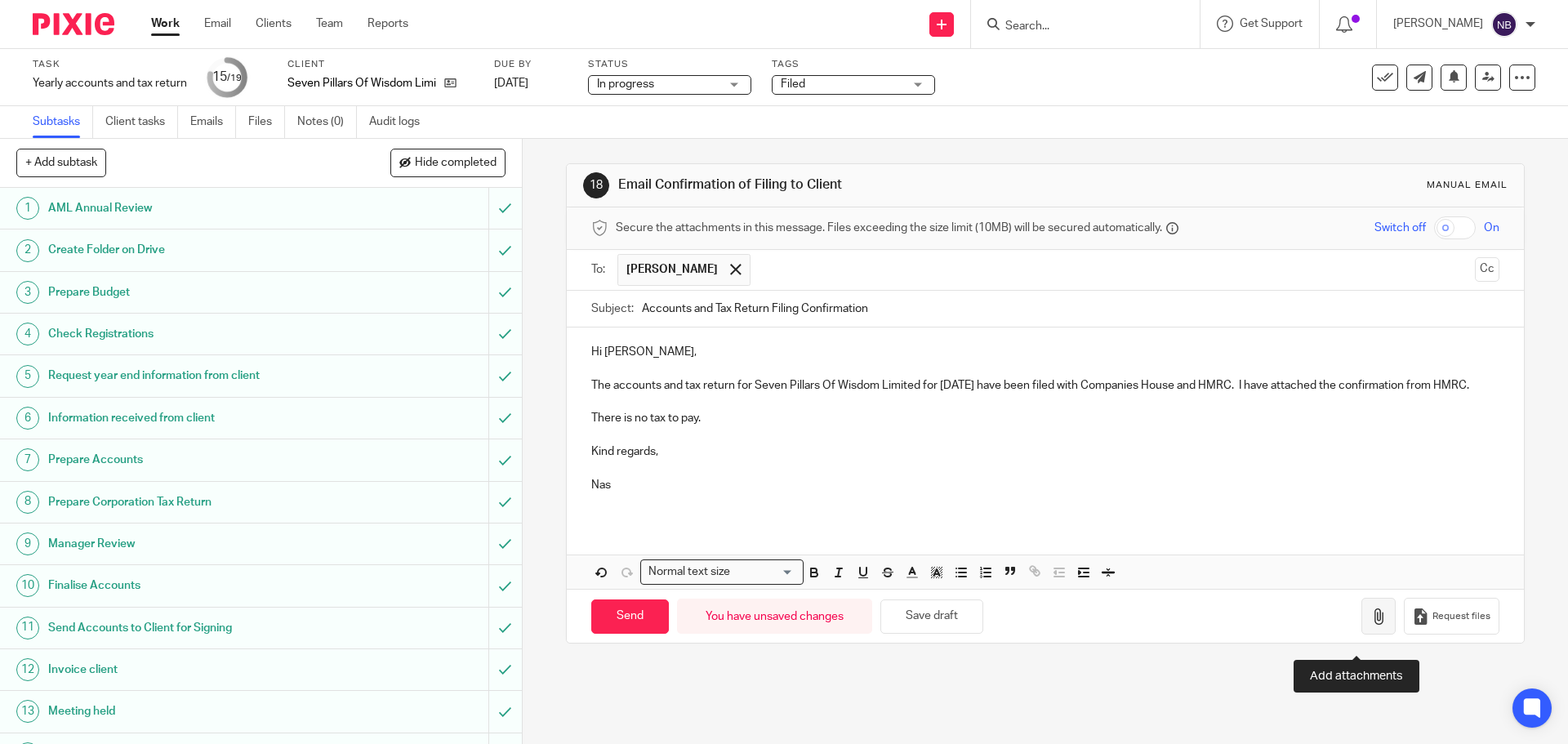
click at [1371, 624] on icon "button" at bounding box center [1379, 617] width 17 height 17
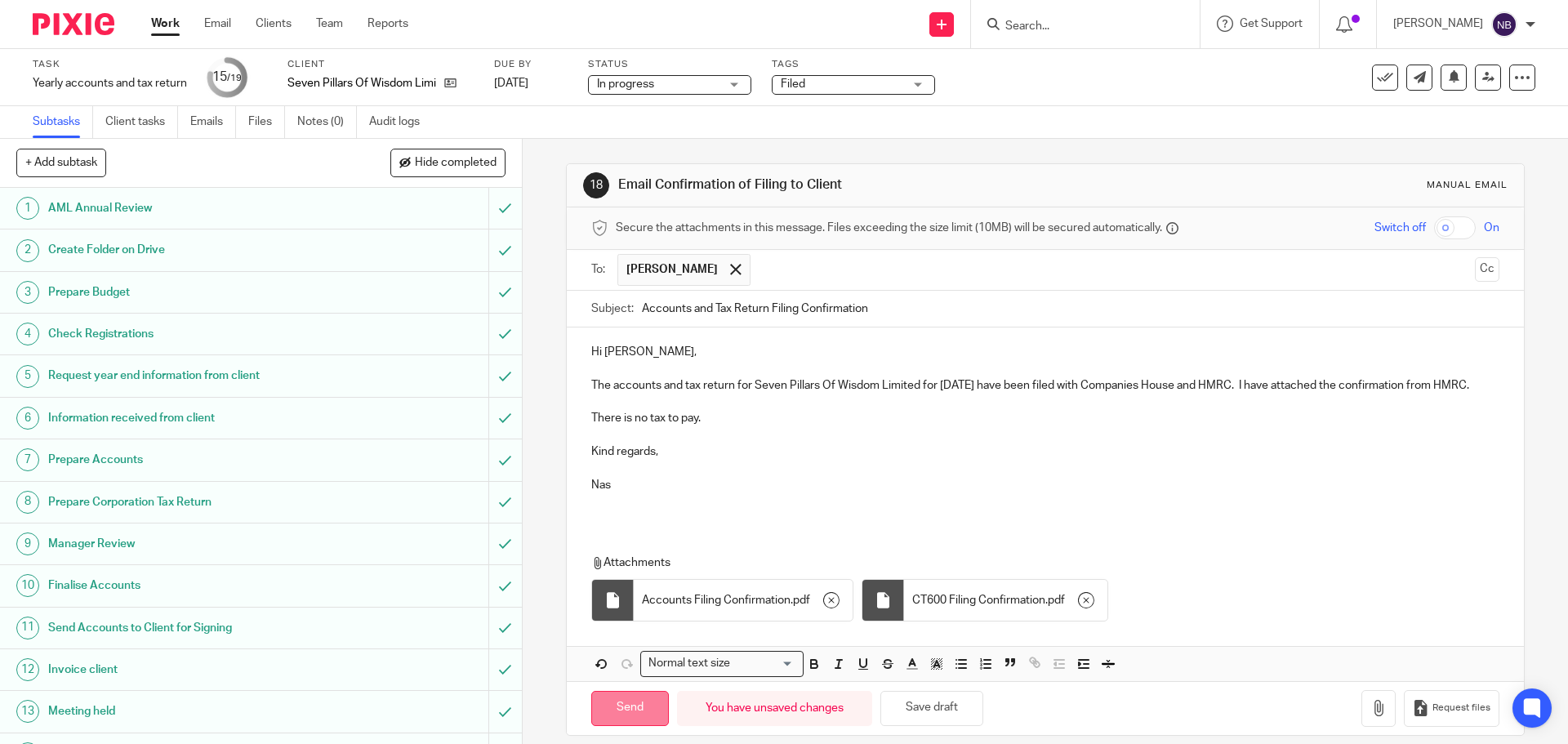
click at [628, 716] on input "Send" at bounding box center [630, 708] width 77 height 35
type input "Sent"
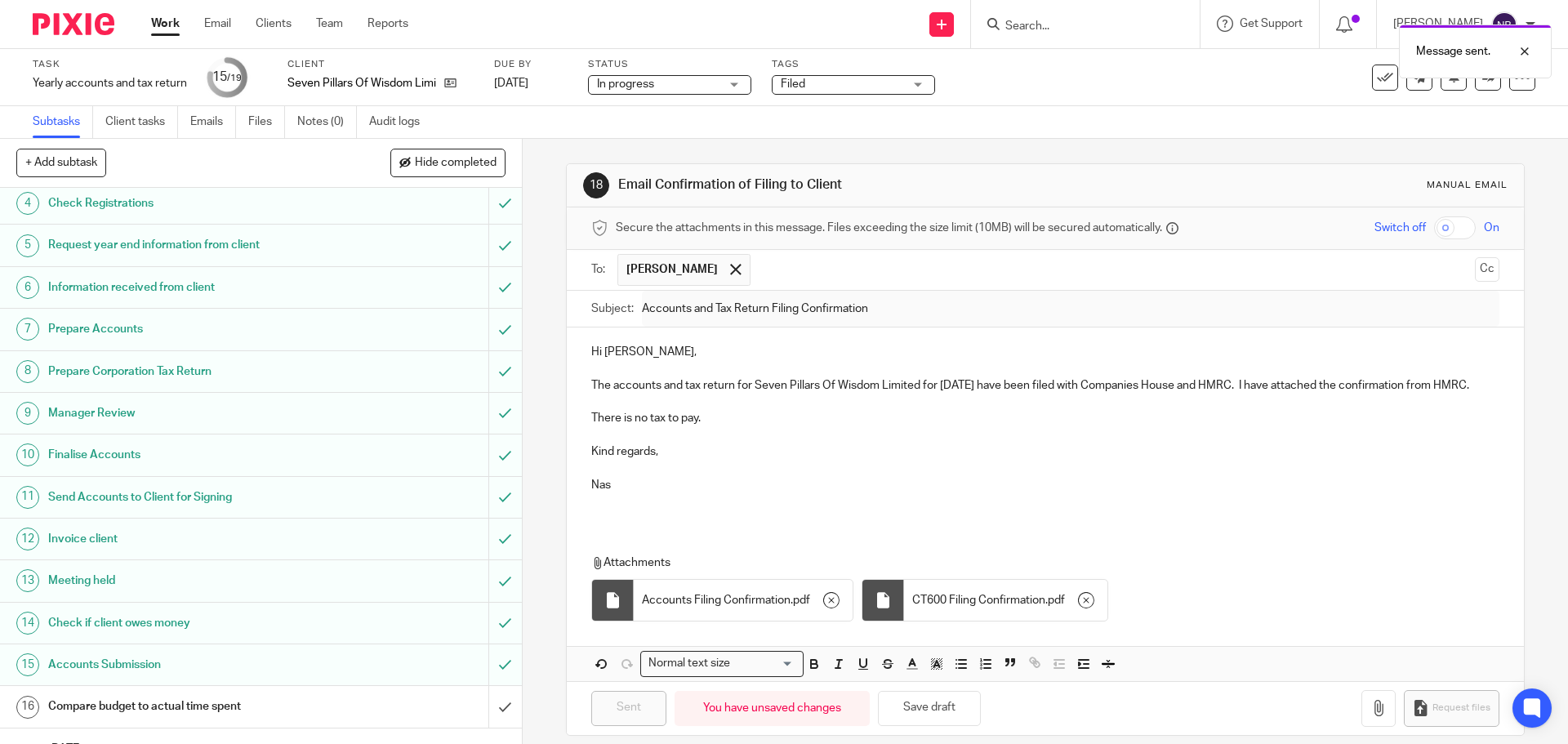
scroll to position [253, 0]
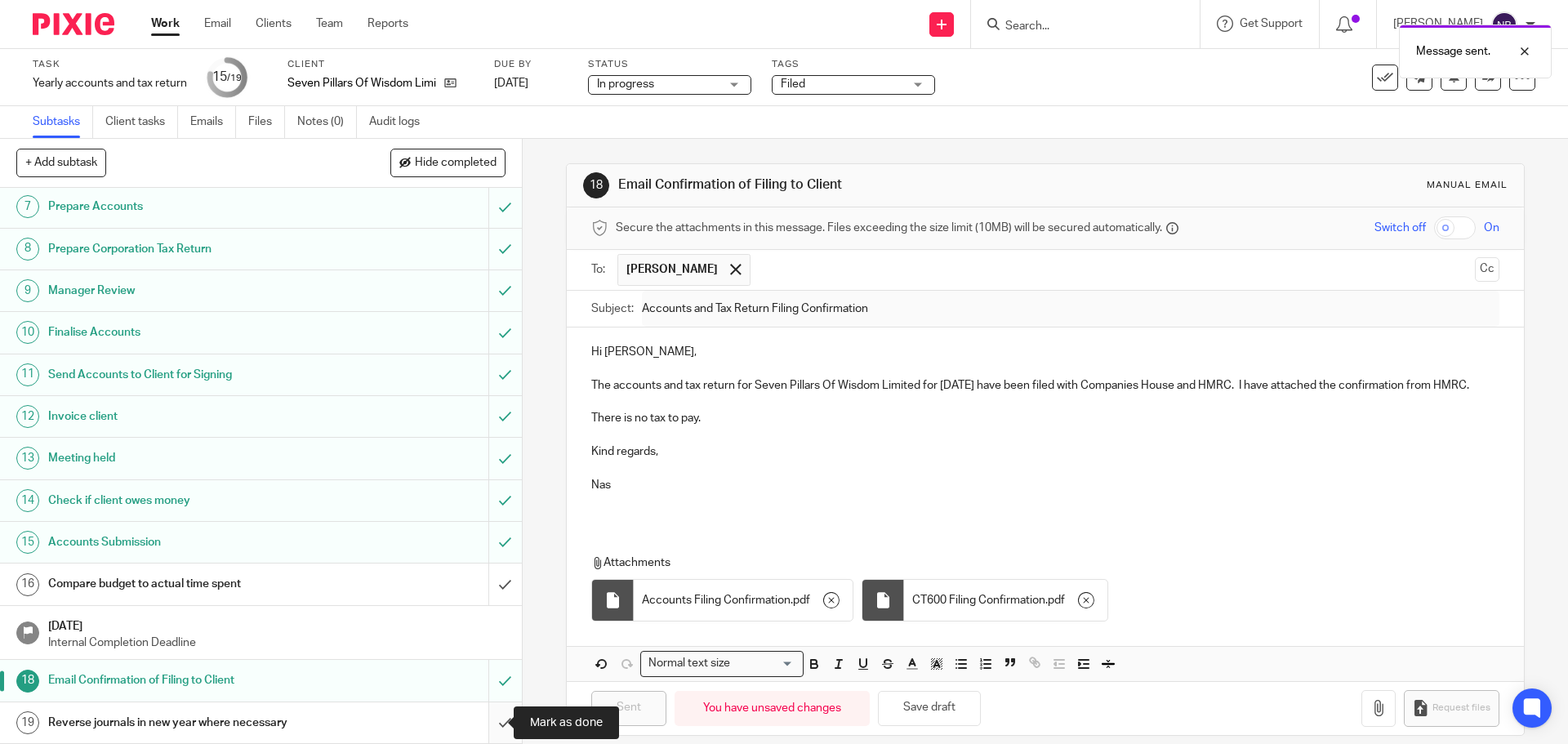
click at [493, 731] on input "submit" at bounding box center [261, 722] width 522 height 41
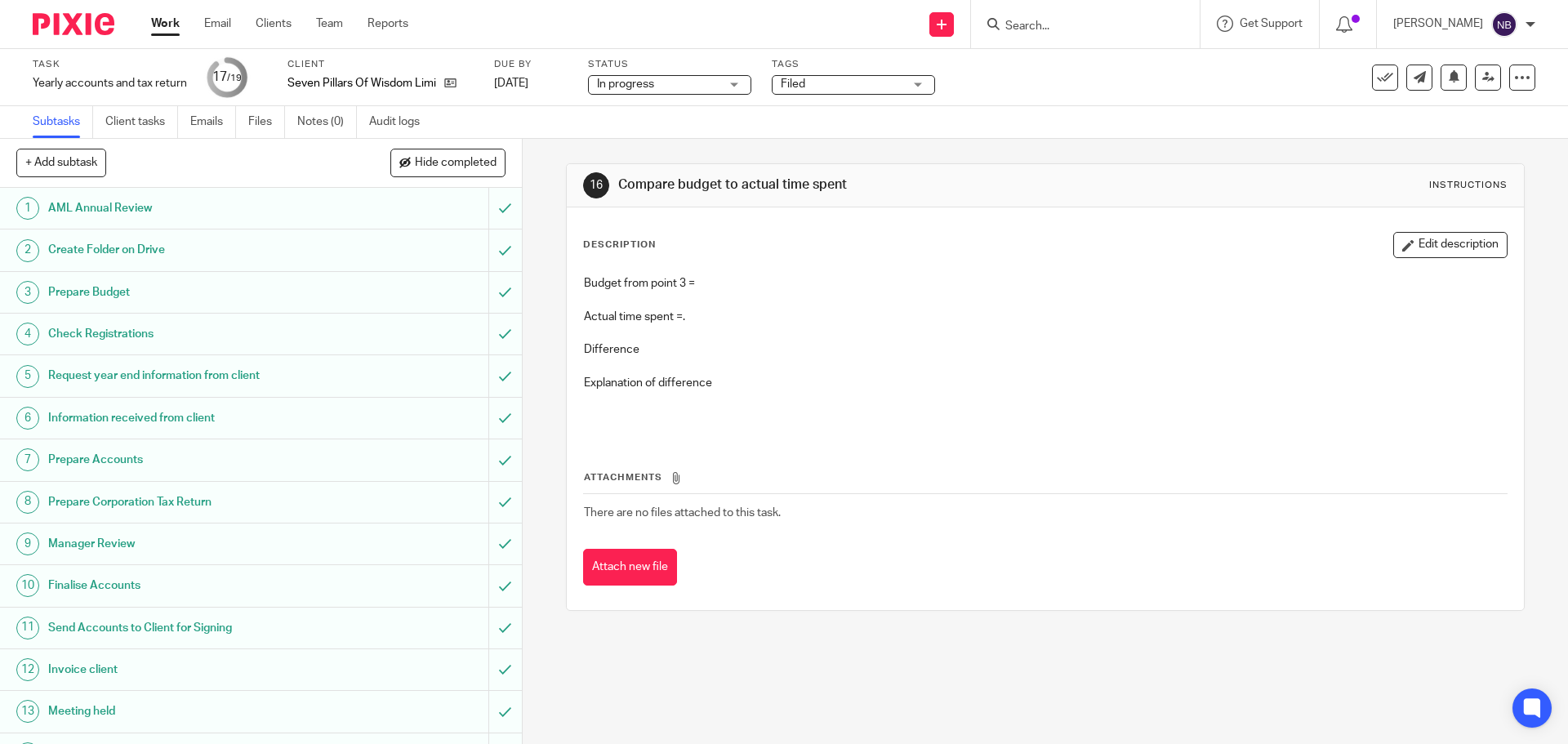
click at [240, 291] on h1 "Prepare Budget" at bounding box center [189, 292] width 283 height 25
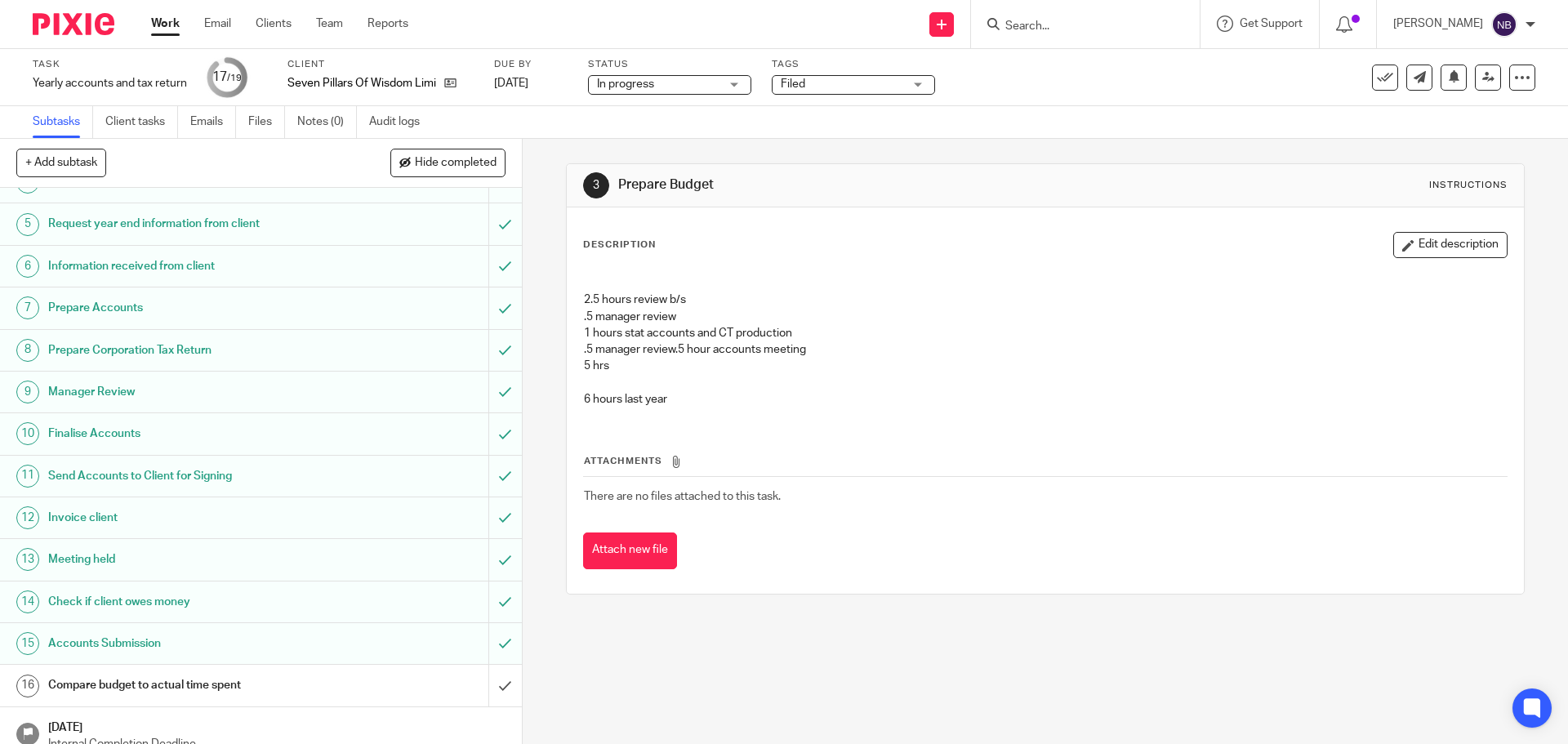
scroll to position [253, 0]
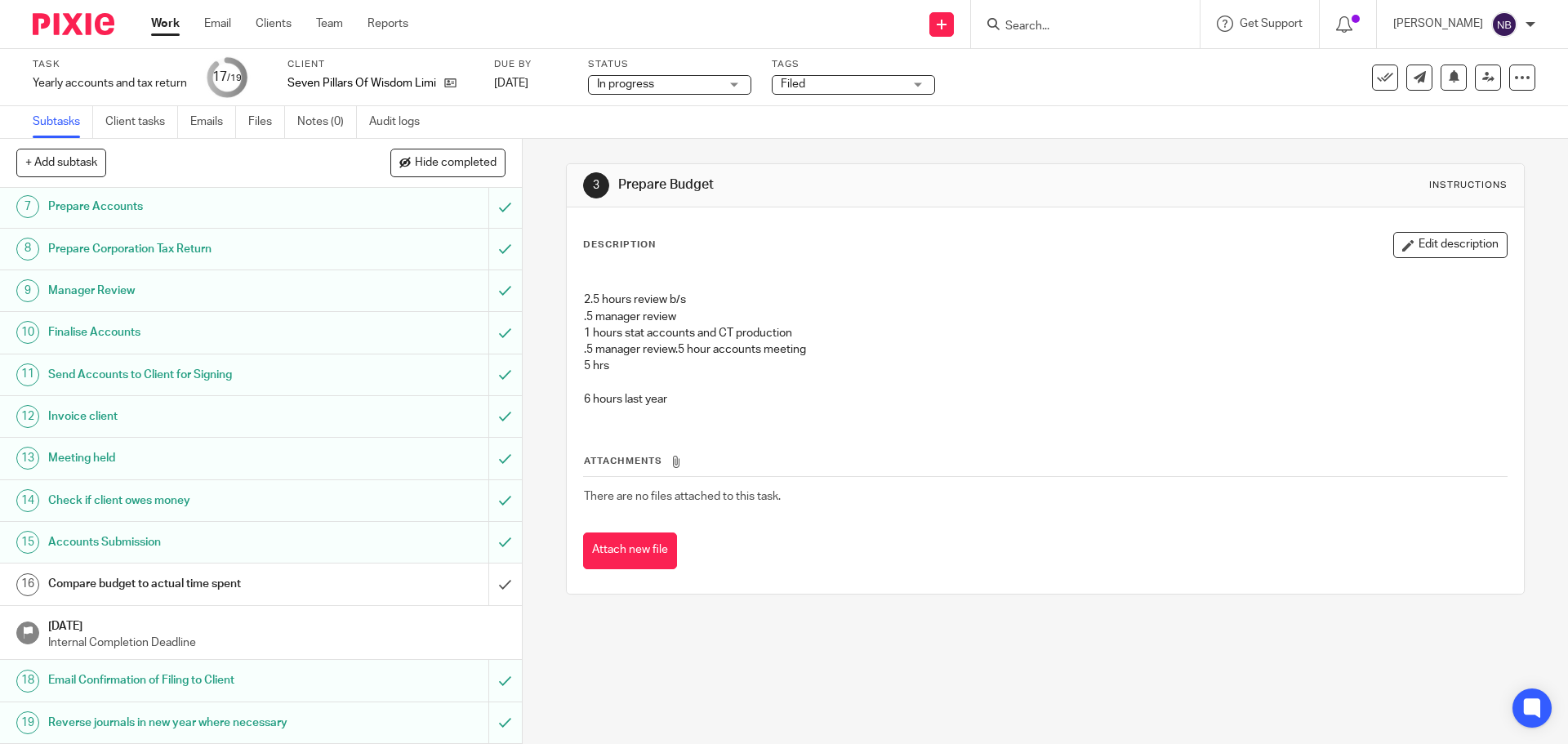
click at [408, 589] on div "Compare budget to actual time spent" at bounding box center [260, 584] width 424 height 25
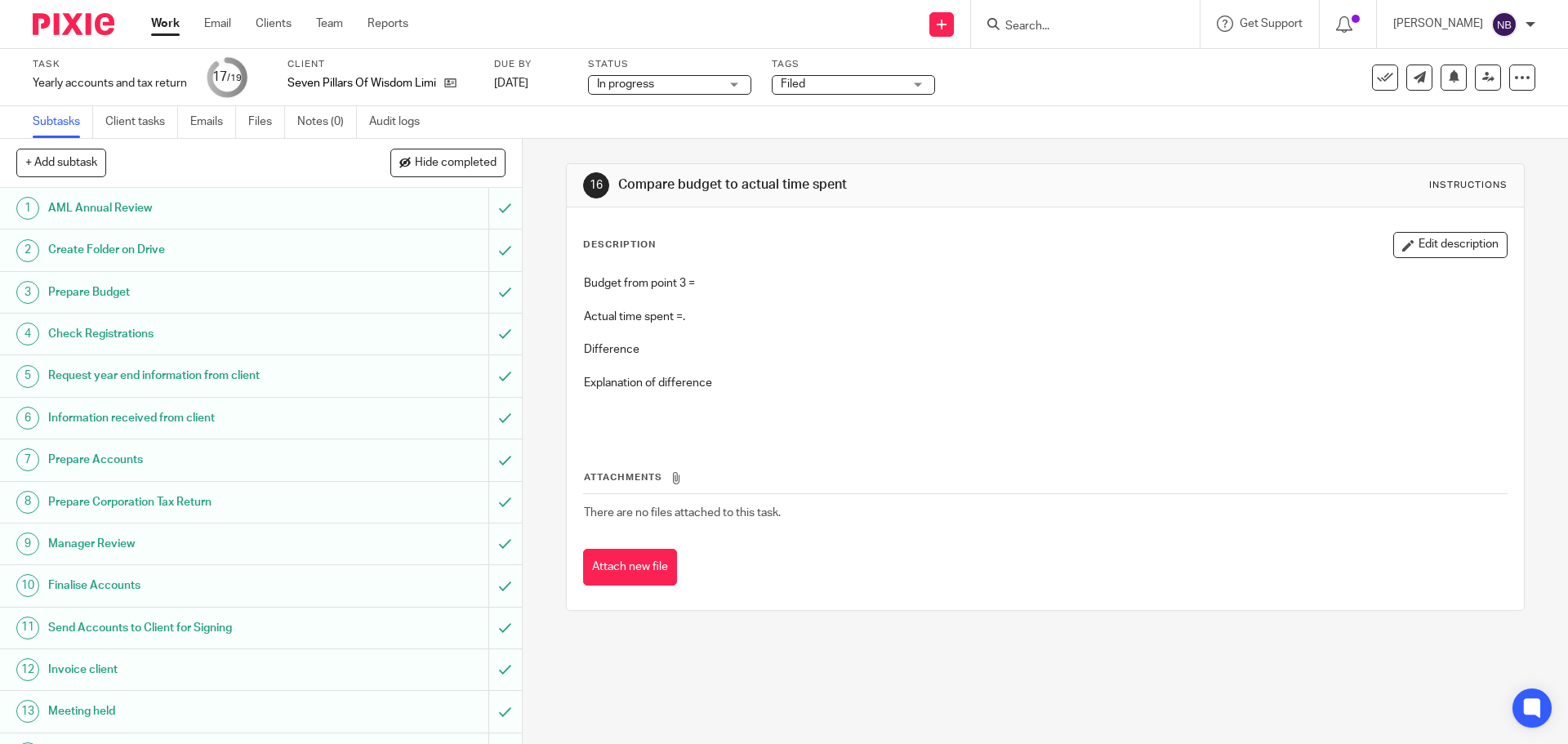
click at [1445, 251] on button "Edit description" at bounding box center [1451, 245] width 114 height 26
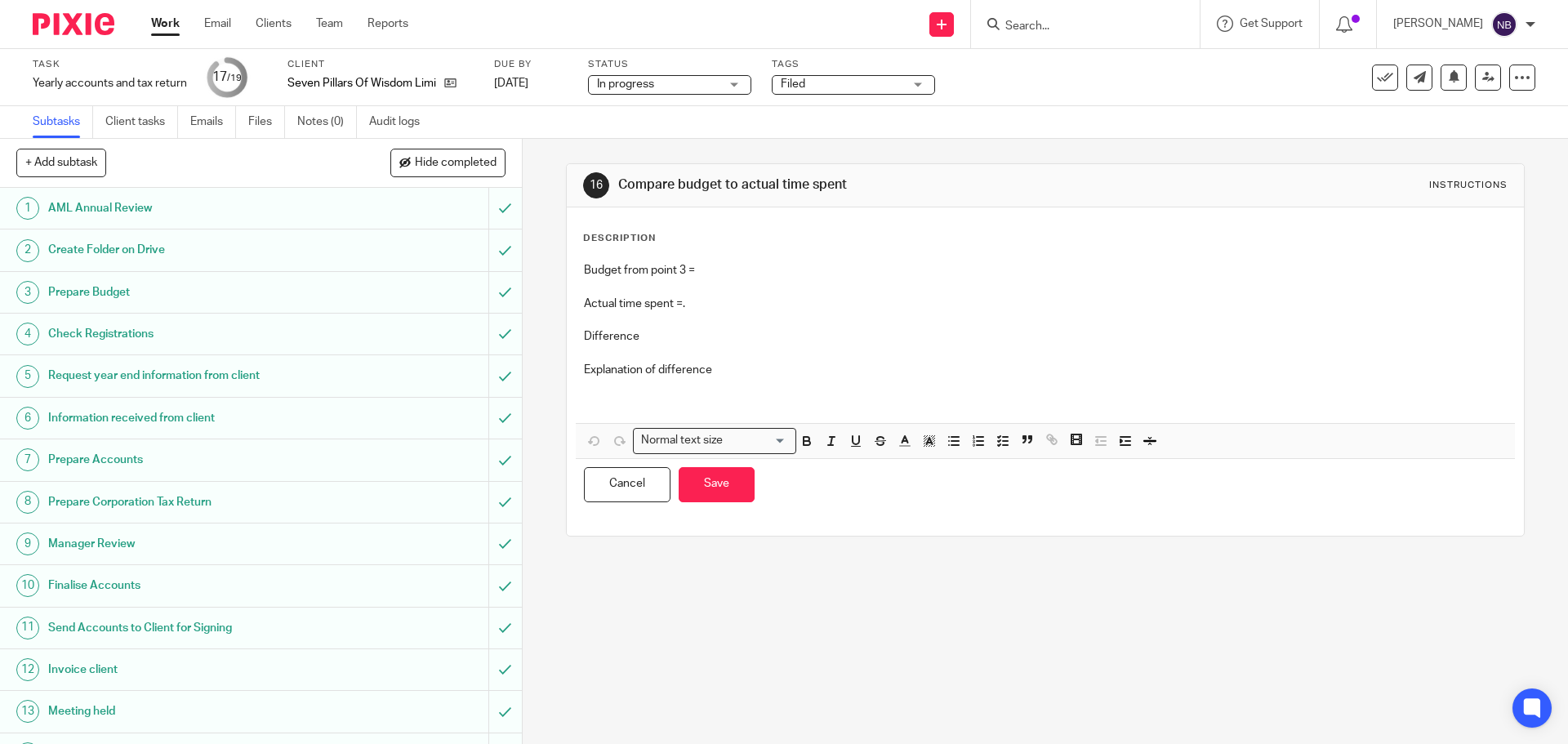
click at [741, 270] on p "Budget from point 3 =" at bounding box center [1045, 271] width 922 height 17
click at [708, 483] on button "Save" at bounding box center [717, 484] width 76 height 35
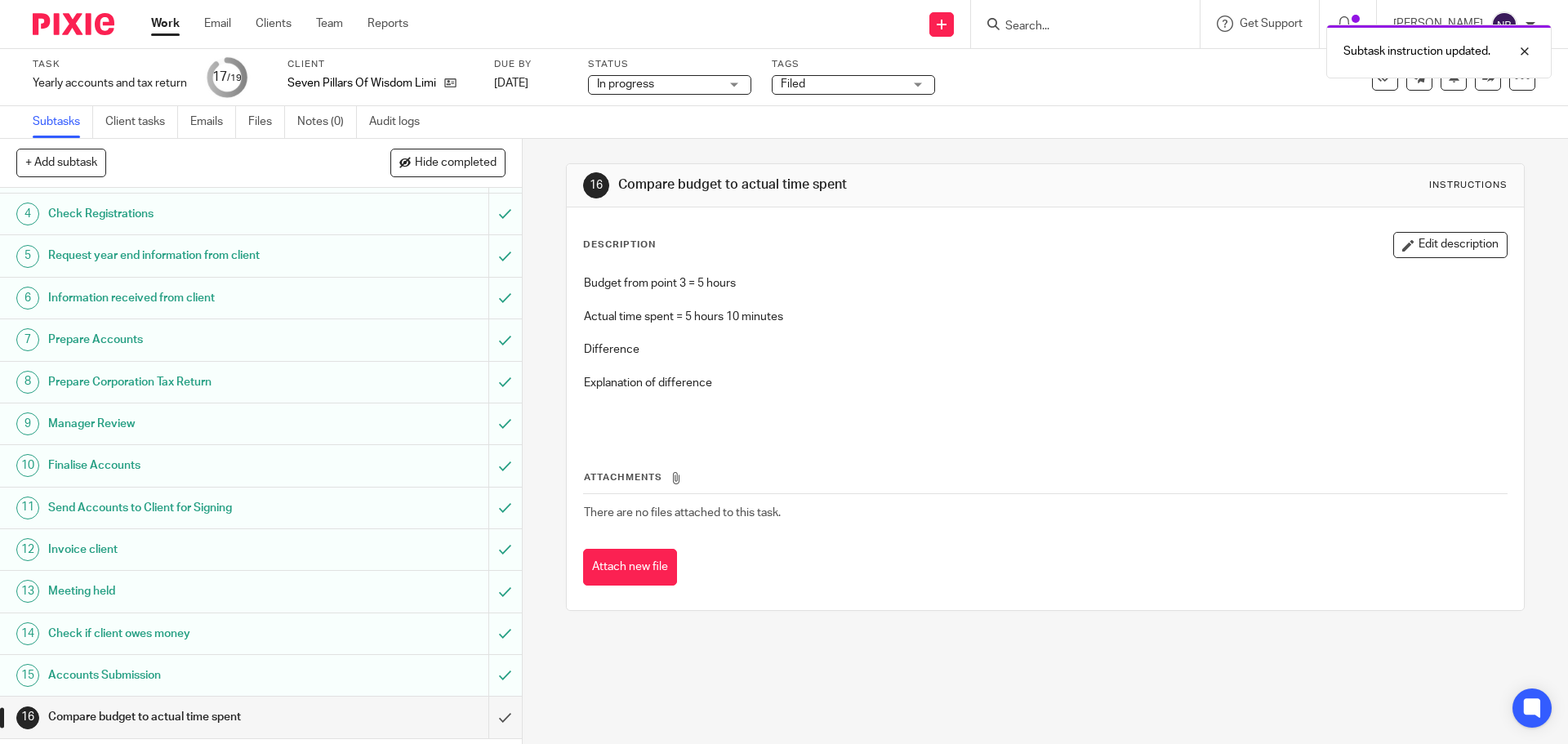
scroll to position [253, 0]
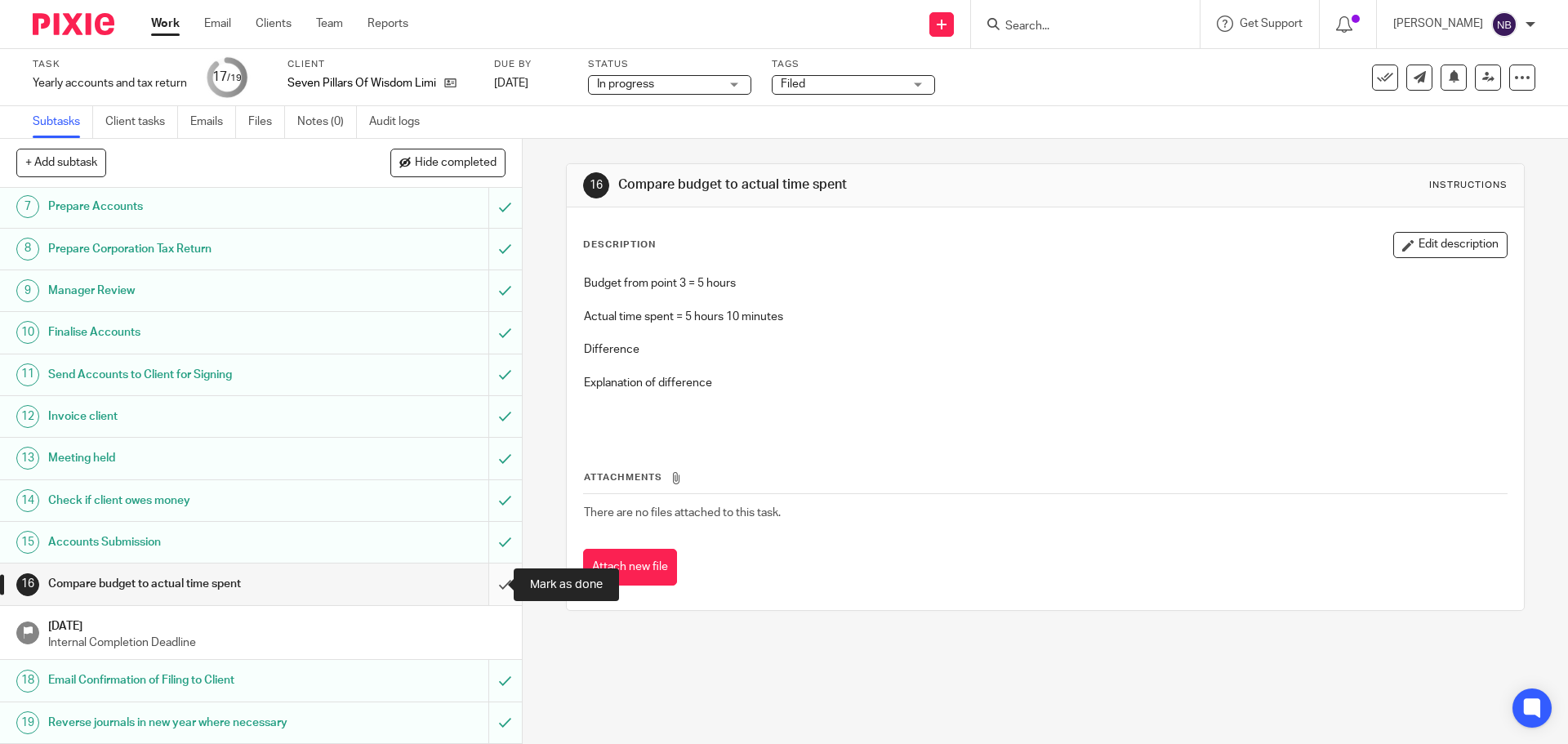
click at [477, 586] on input "submit" at bounding box center [261, 584] width 522 height 41
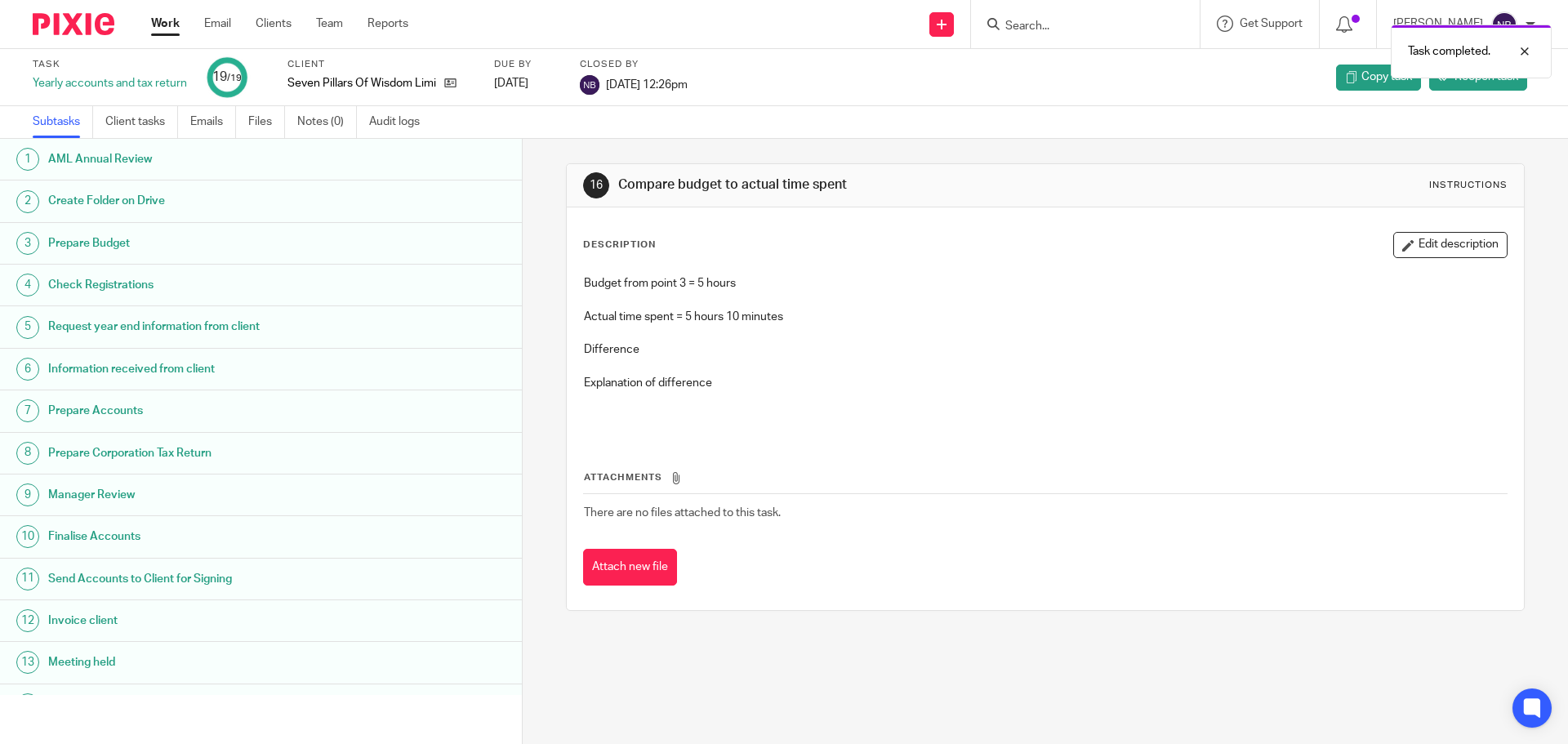
click at [174, 21] on link "Work" at bounding box center [165, 24] width 29 height 17
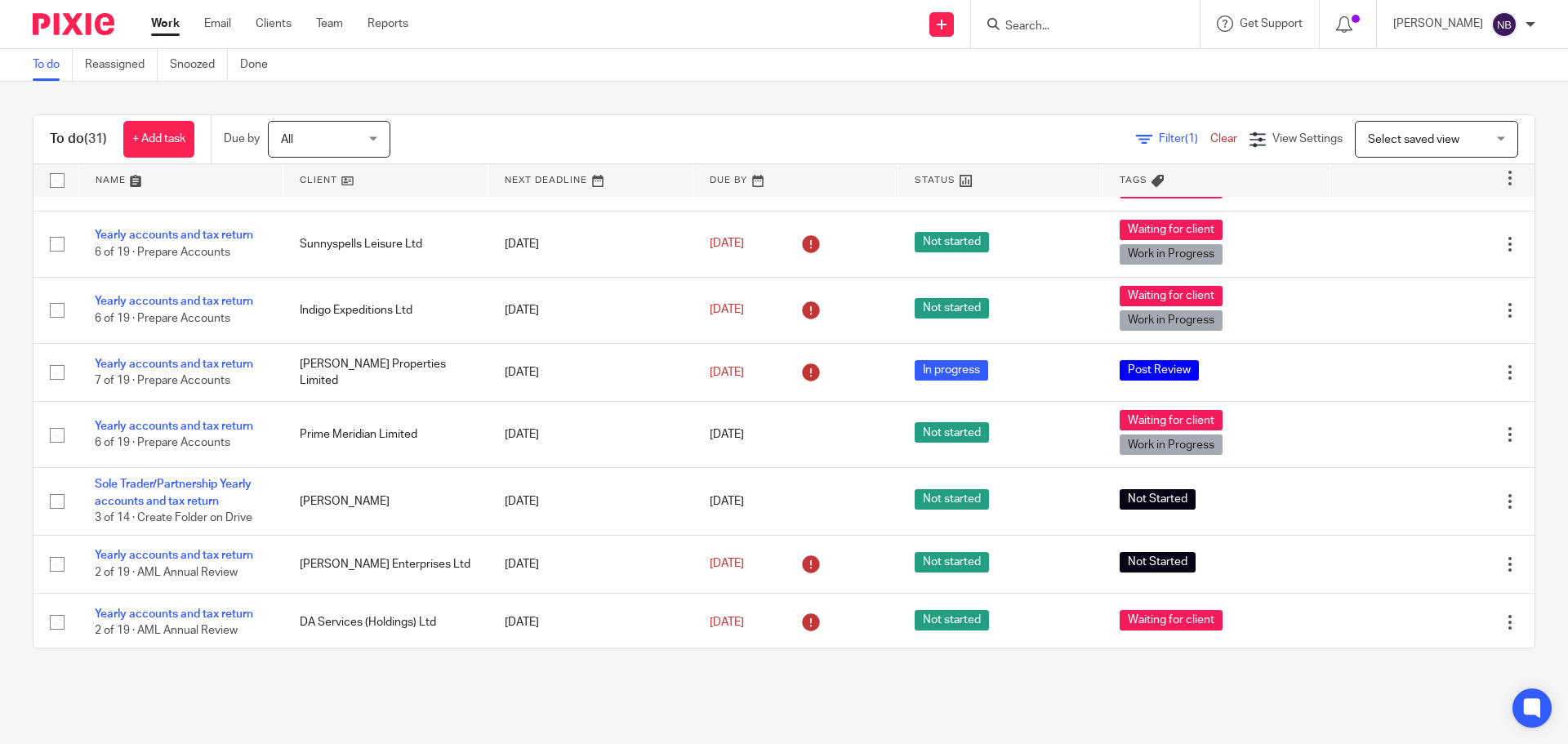
scroll to position [490, 0]
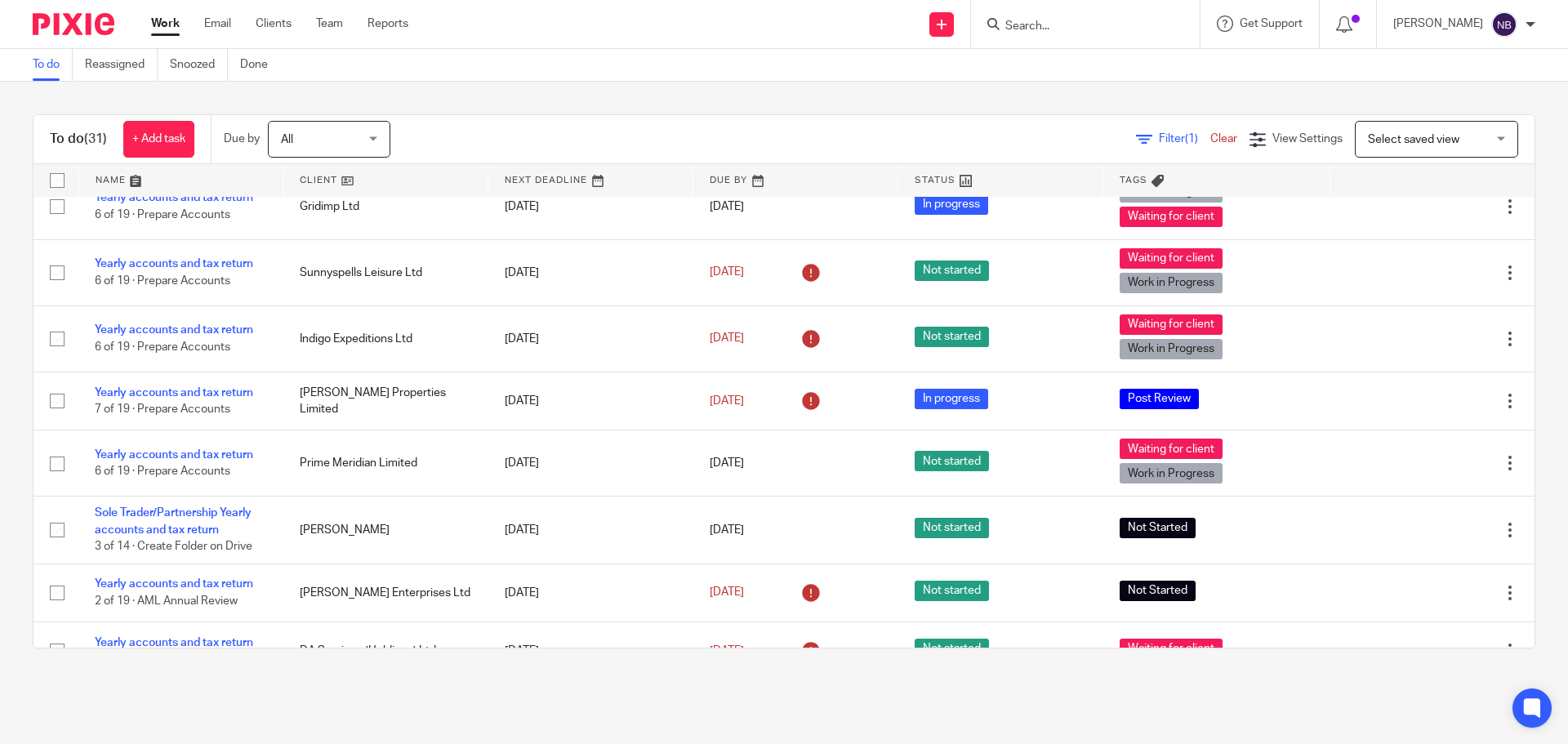
drag, startPoint x: 167, startPoint y: 18, endPoint x: 177, endPoint y: 28, distance: 14.1
click at [167, 18] on link "Work" at bounding box center [165, 24] width 29 height 17
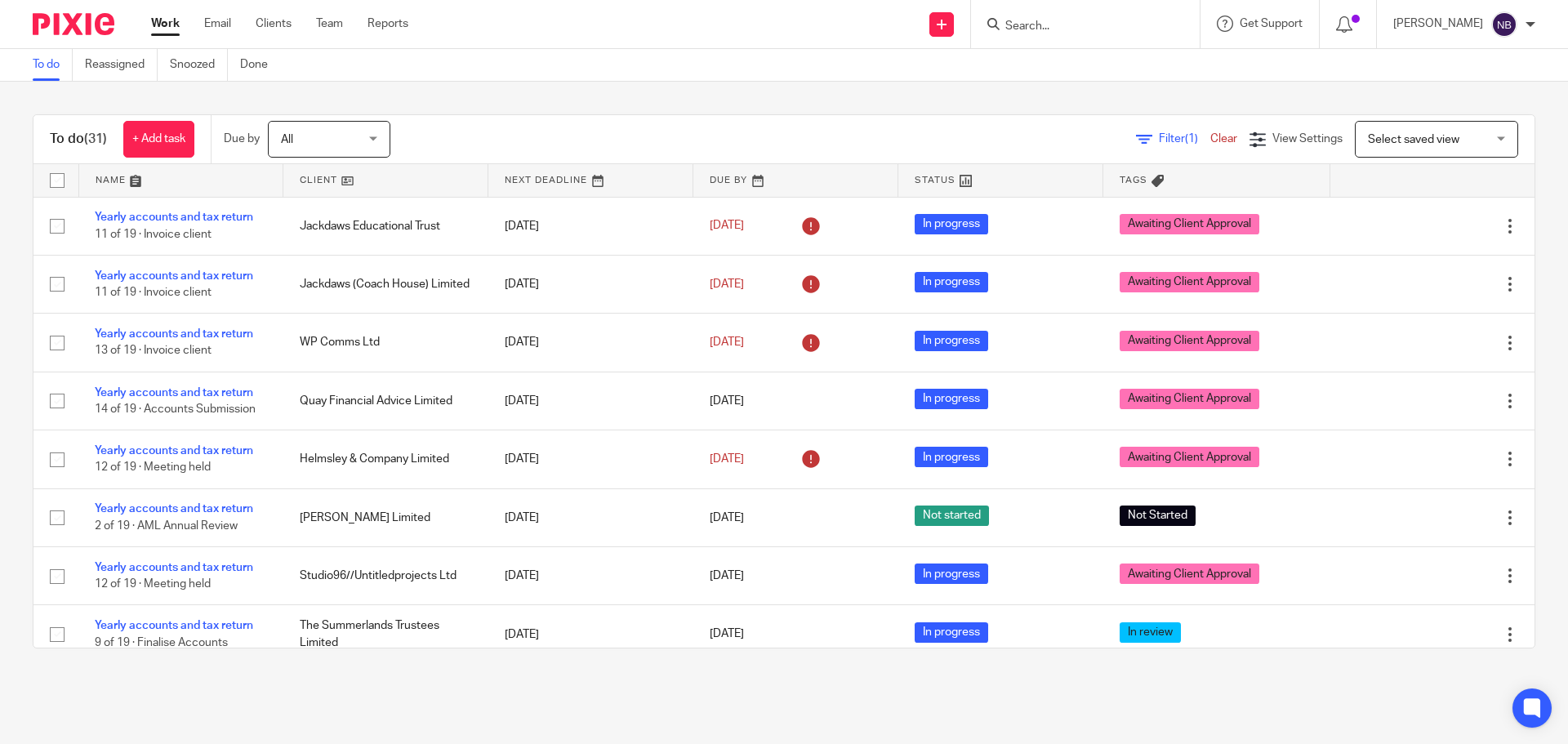
scroll to position [484, 0]
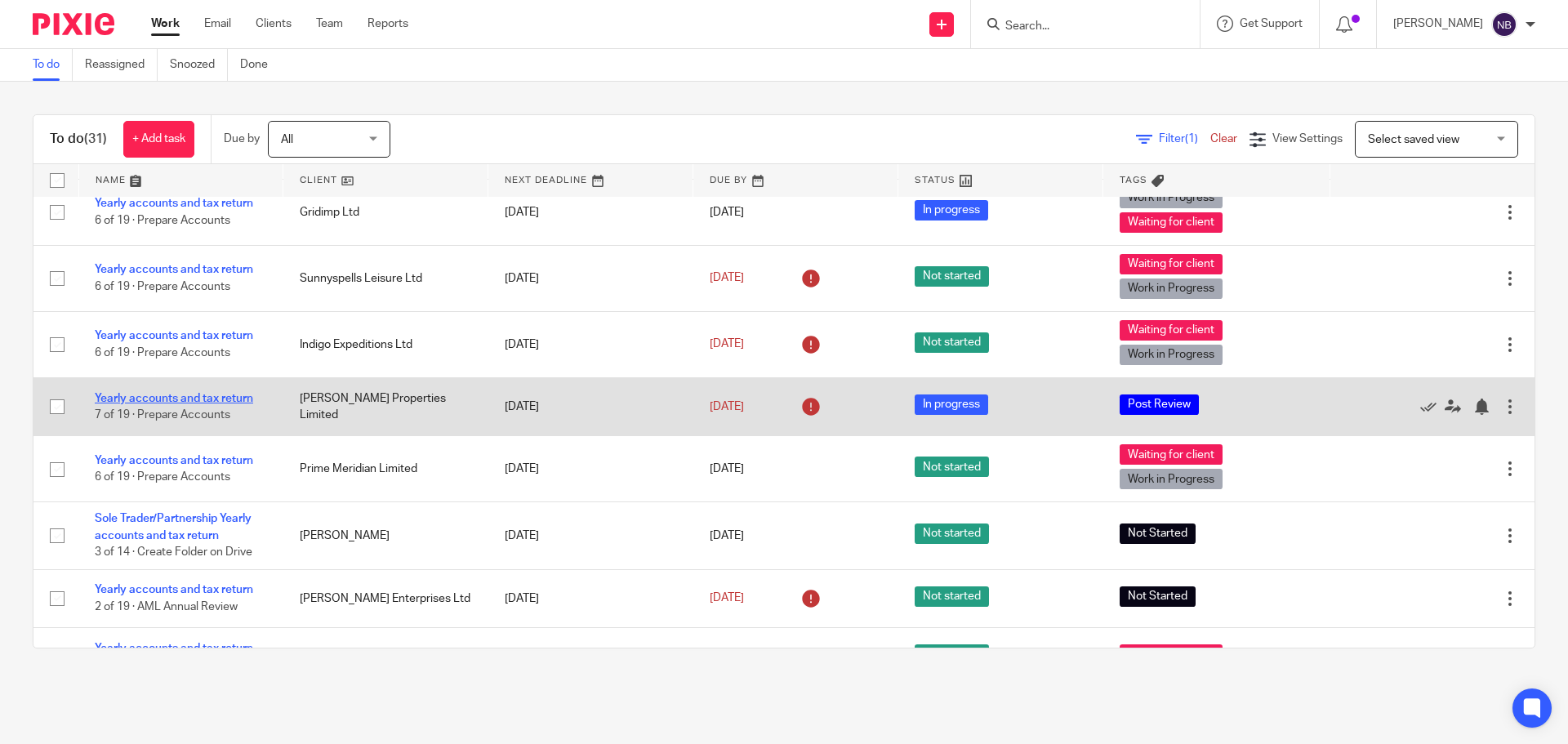
click at [226, 397] on link "Yearly accounts and tax return" at bounding box center [174, 398] width 158 height 11
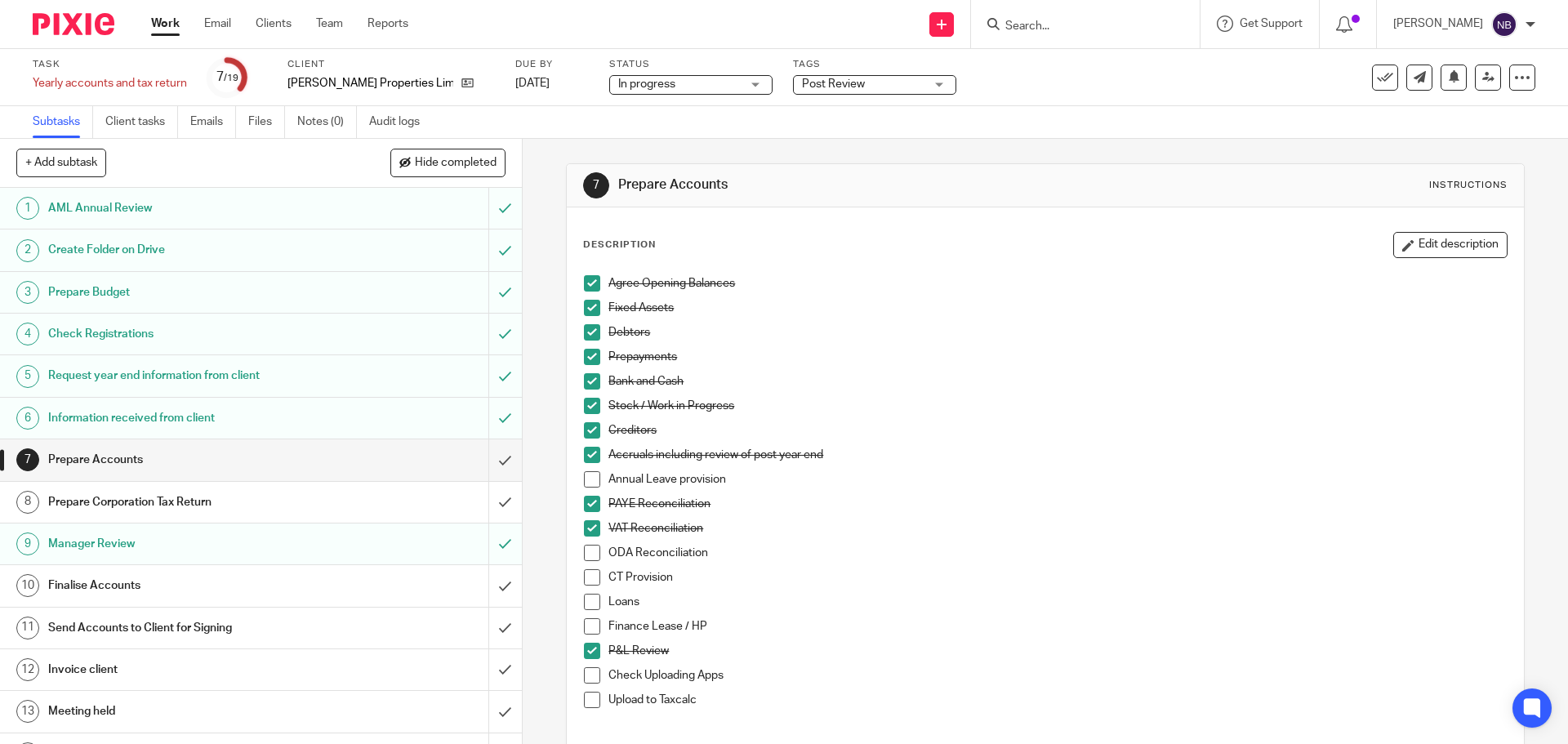
click at [802, 81] on span "Post Review" at bounding box center [834, 84] width 63 height 11
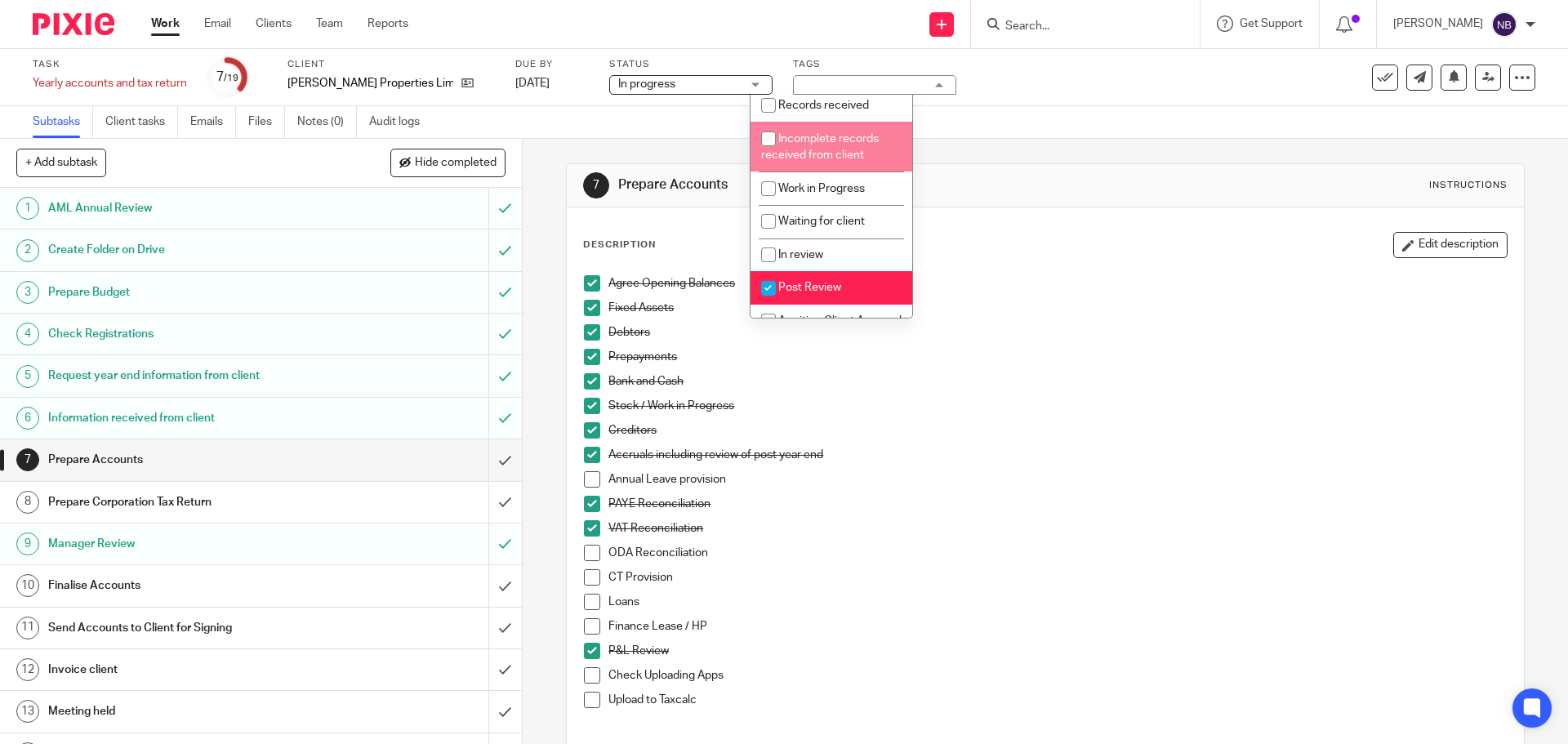
scroll to position [175, 0]
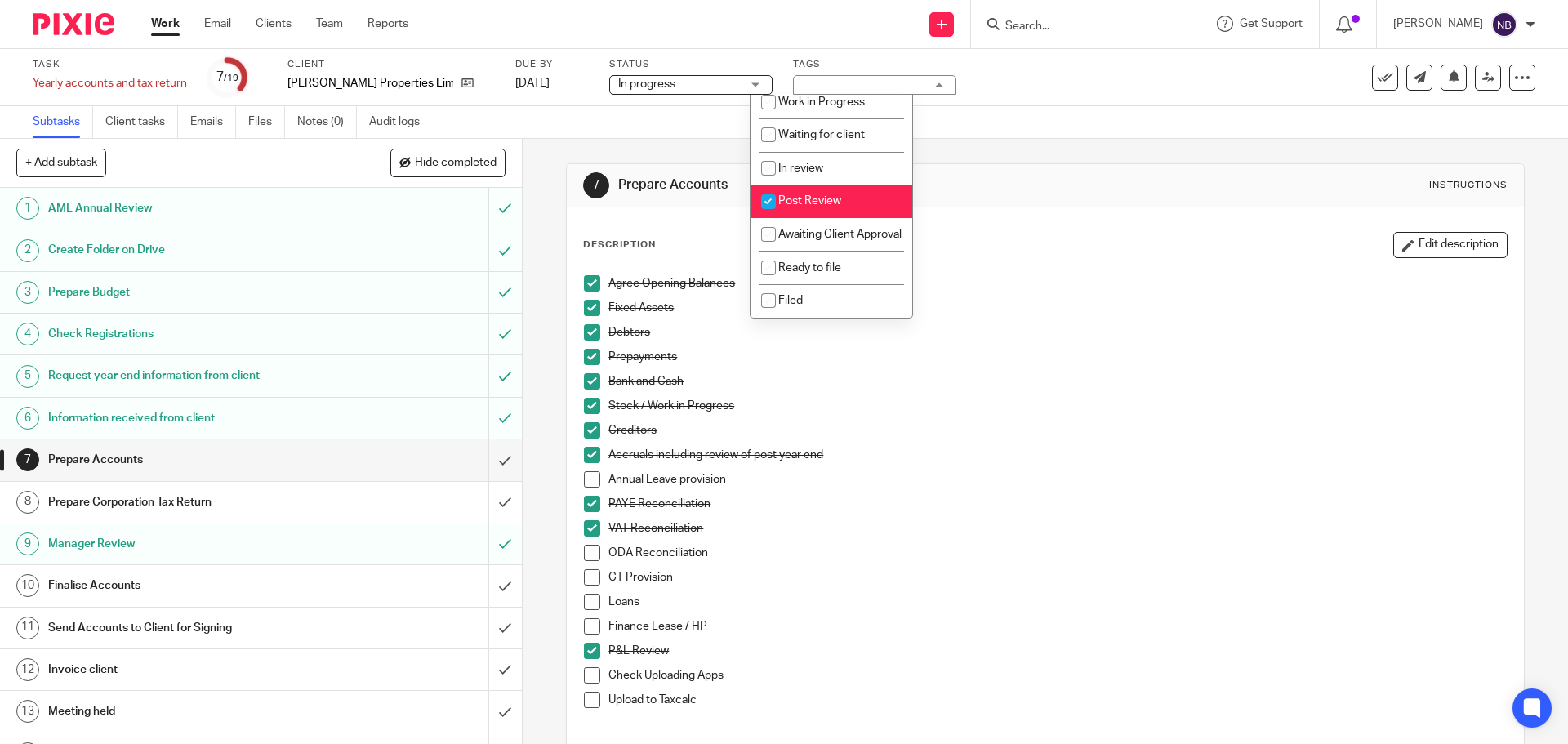
click at [806, 195] on span "Post Review" at bounding box center [810, 201] width 63 height 11
checkbox input "false"
click at [789, 228] on span "Awaiting Client Approval" at bounding box center [840, 234] width 123 height 11
checkbox input "true"
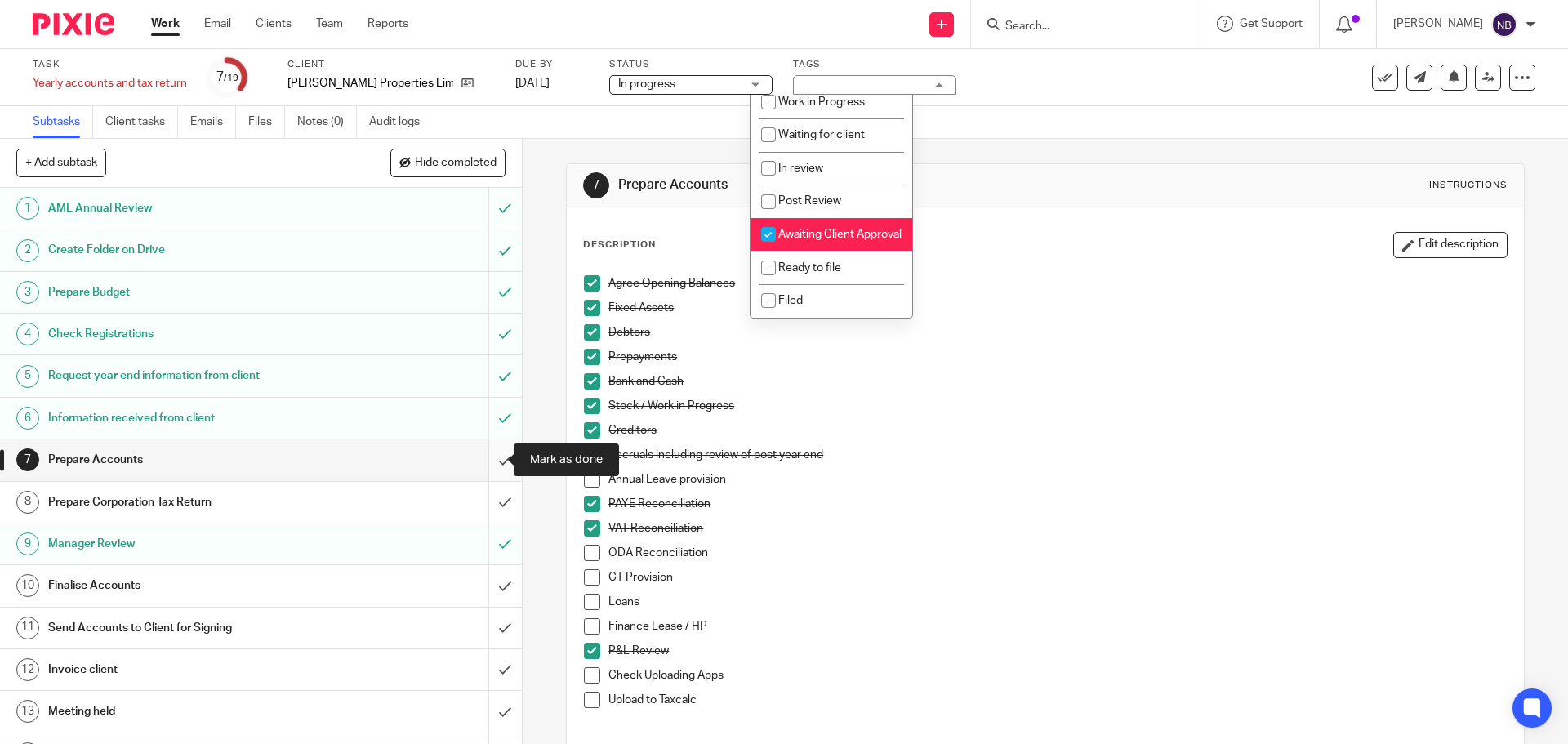
click at [487, 458] on input "submit" at bounding box center [261, 459] width 522 height 41
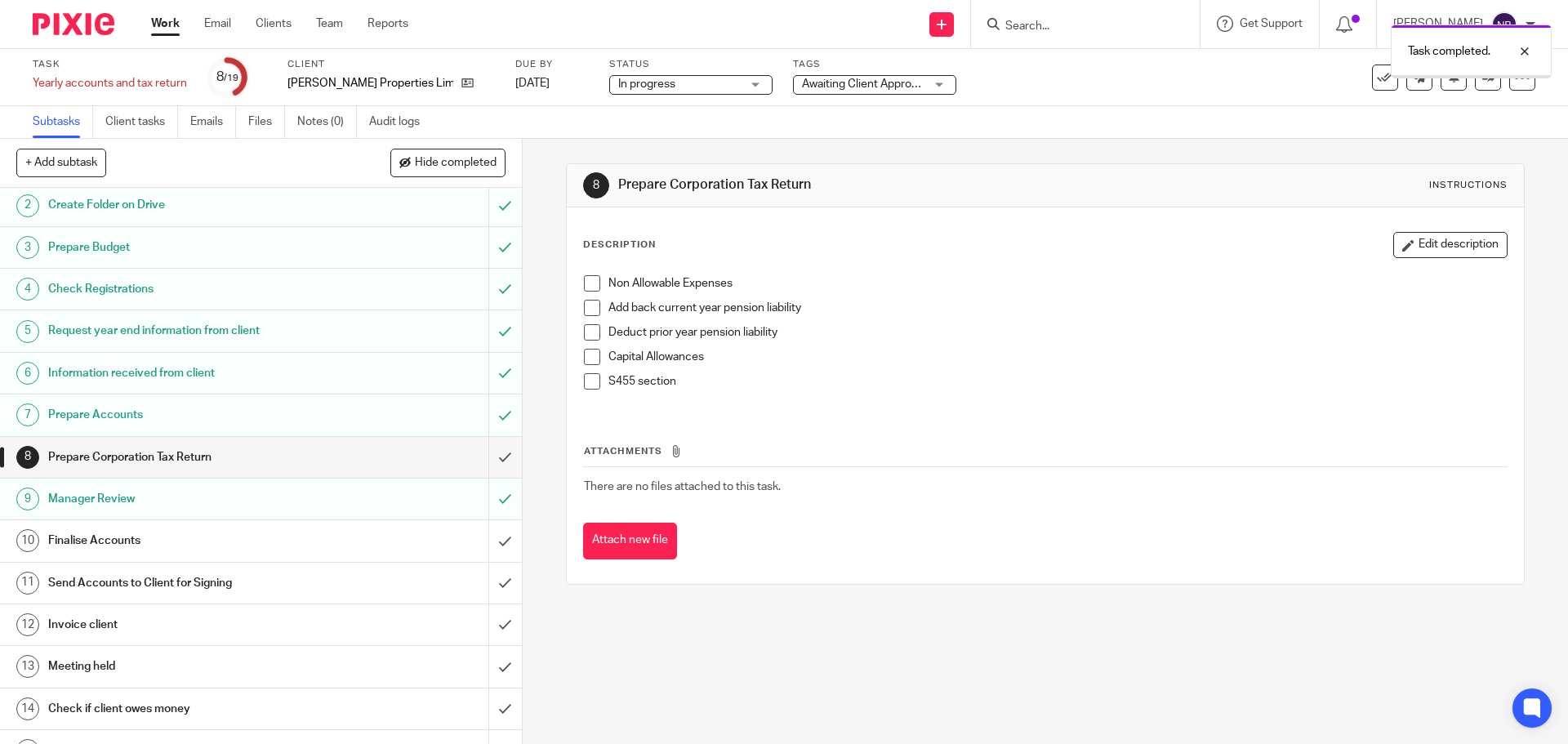
scroll to position [82, 0]
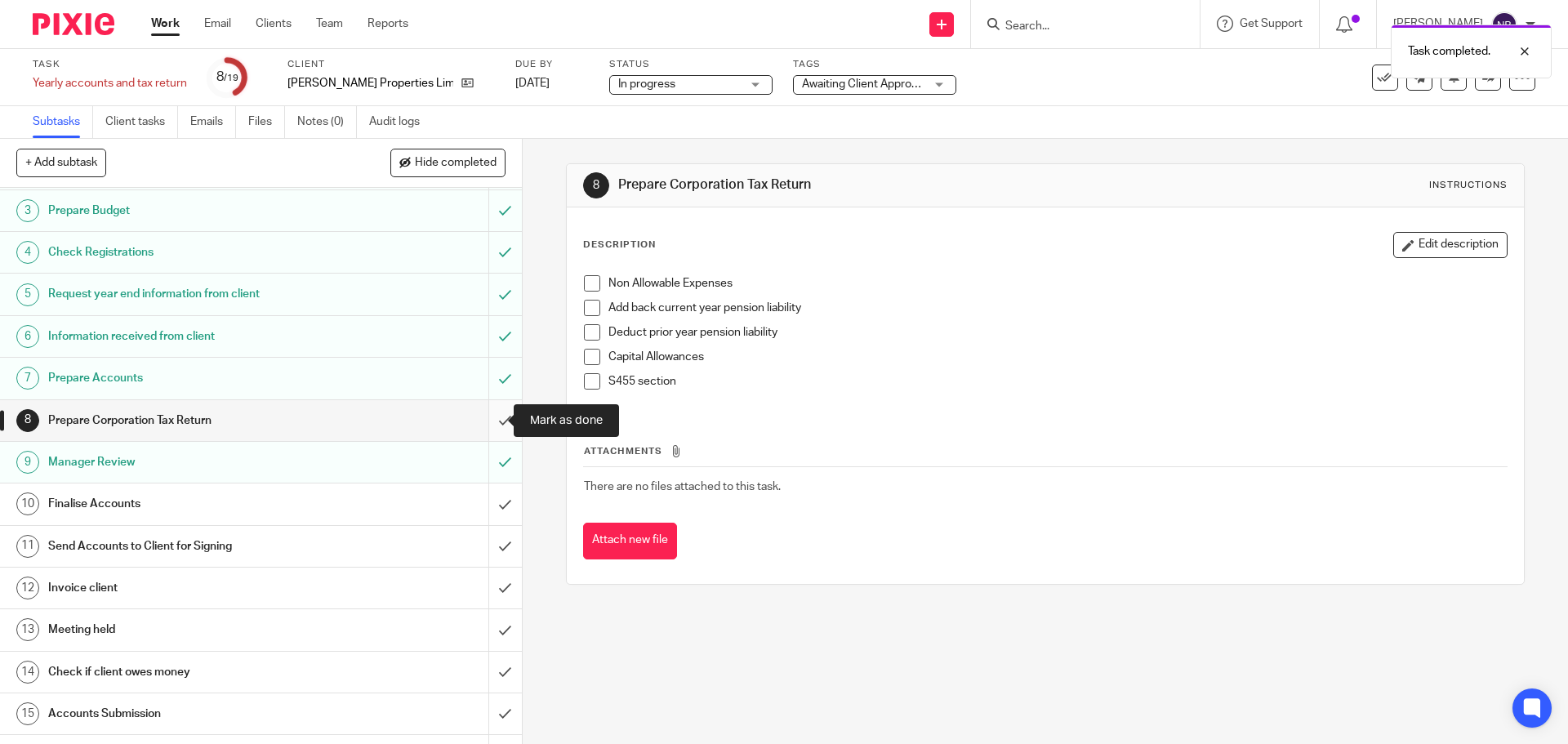
click at [479, 413] on input "submit" at bounding box center [261, 420] width 522 height 41
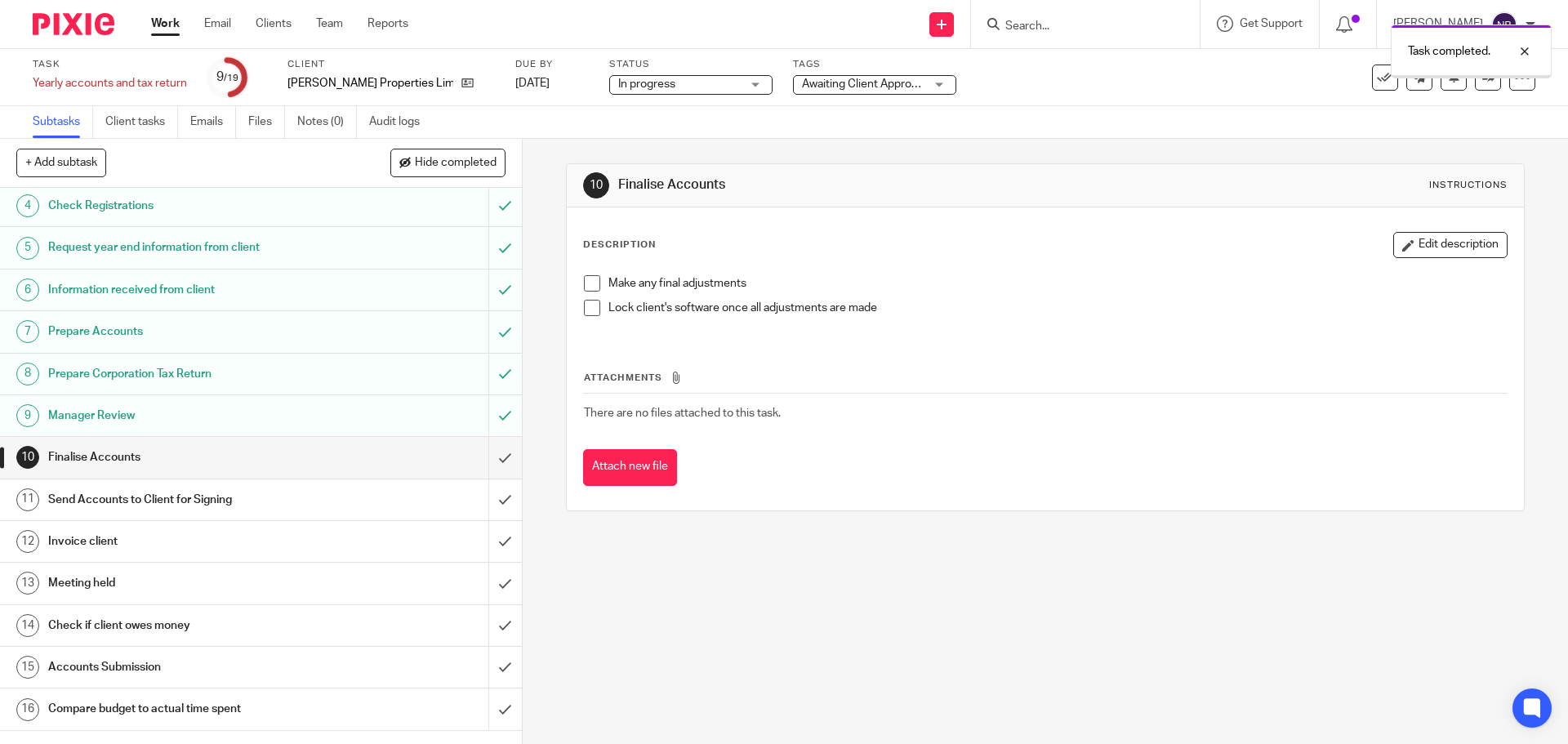
scroll to position [253, 0]
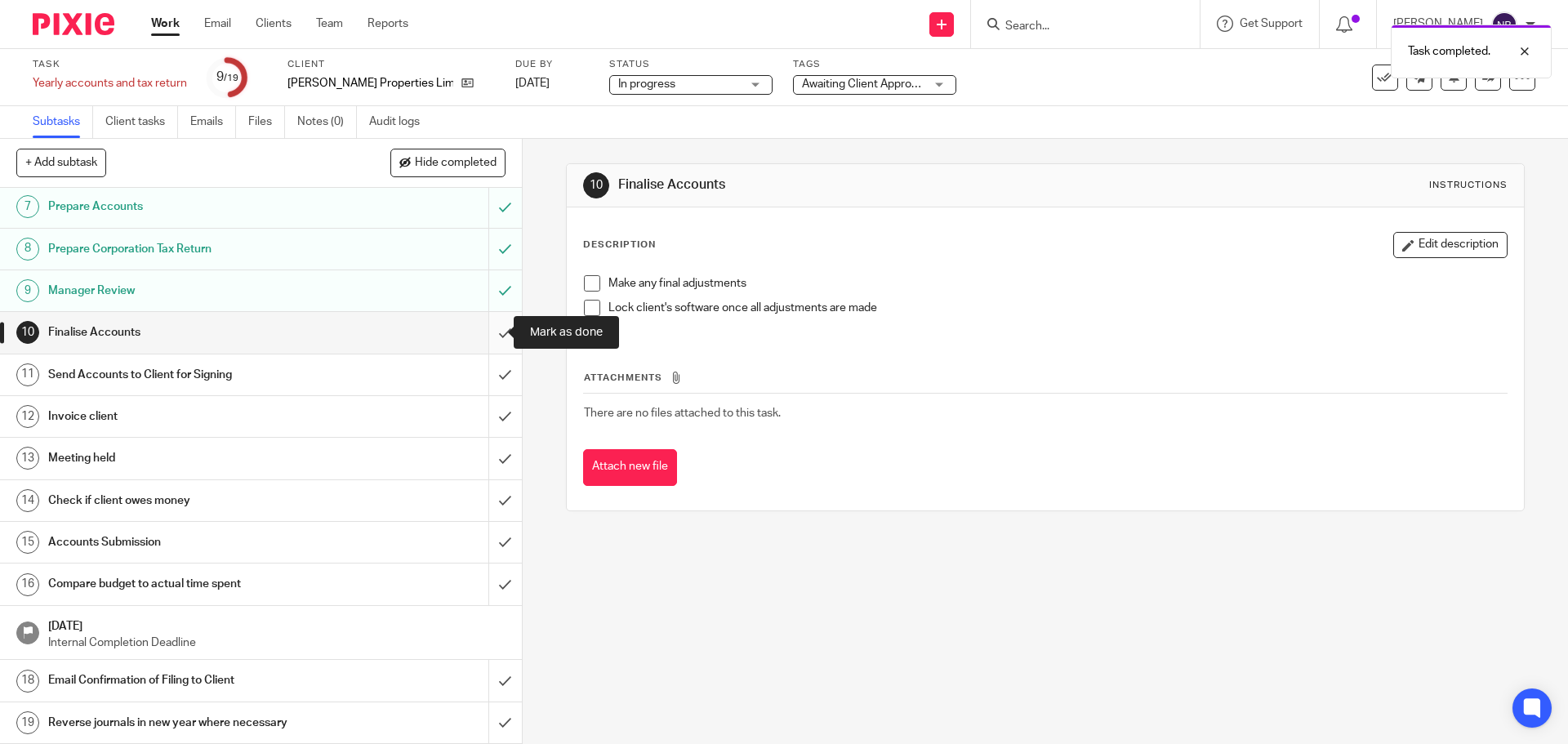
click at [489, 334] on input "submit" at bounding box center [261, 332] width 522 height 41
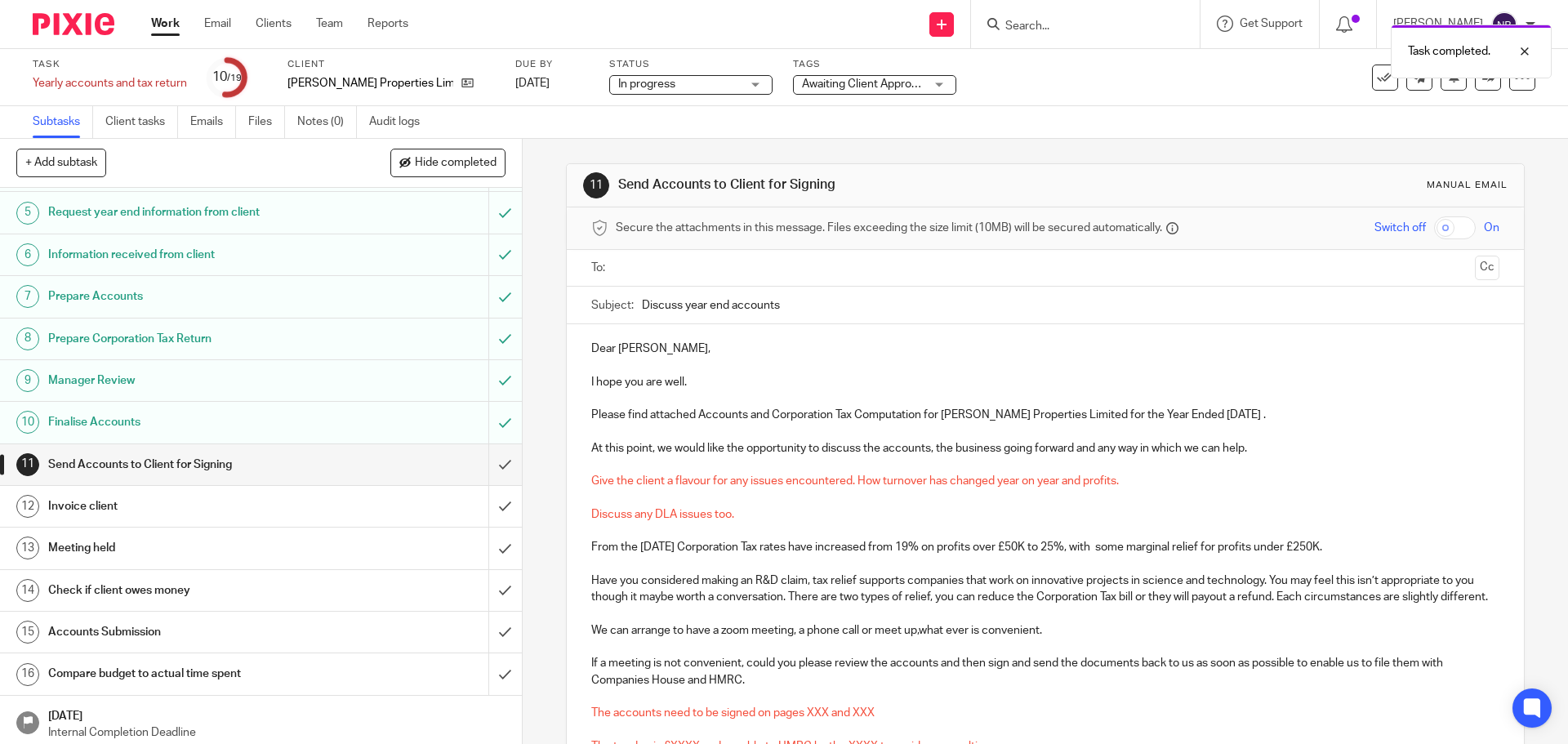
scroll to position [253, 0]
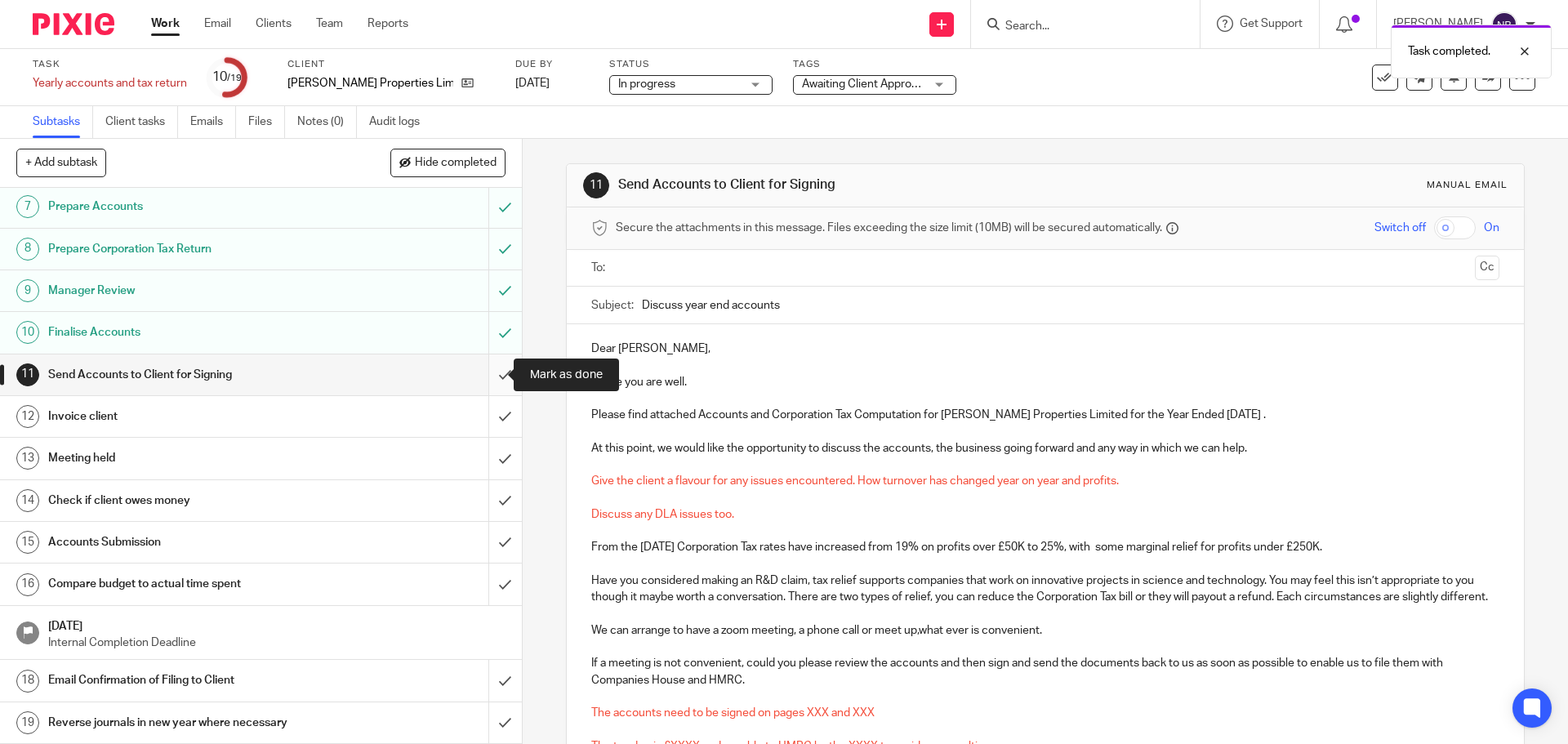
click at [481, 371] on input "submit" at bounding box center [261, 375] width 522 height 41
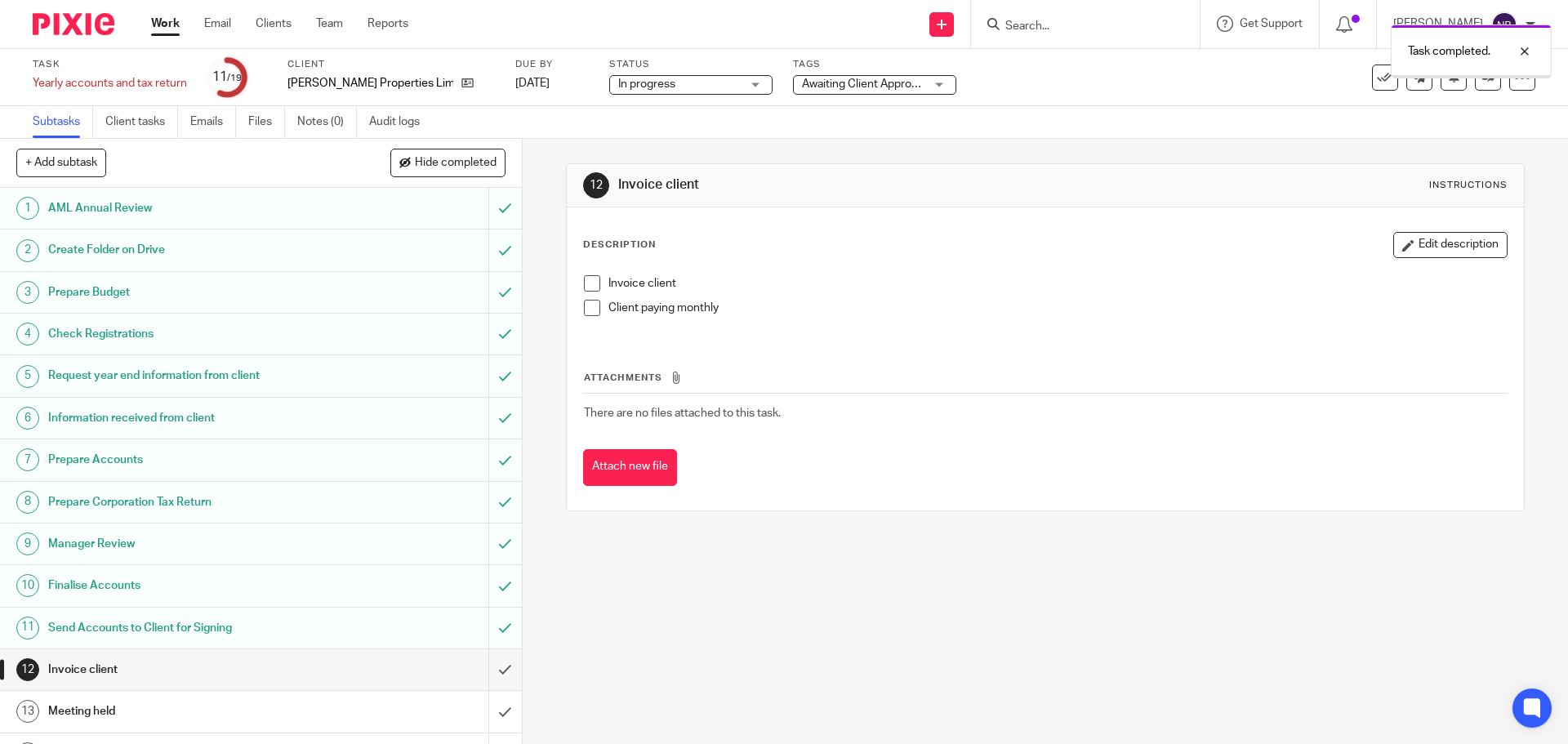
scroll to position [253, 0]
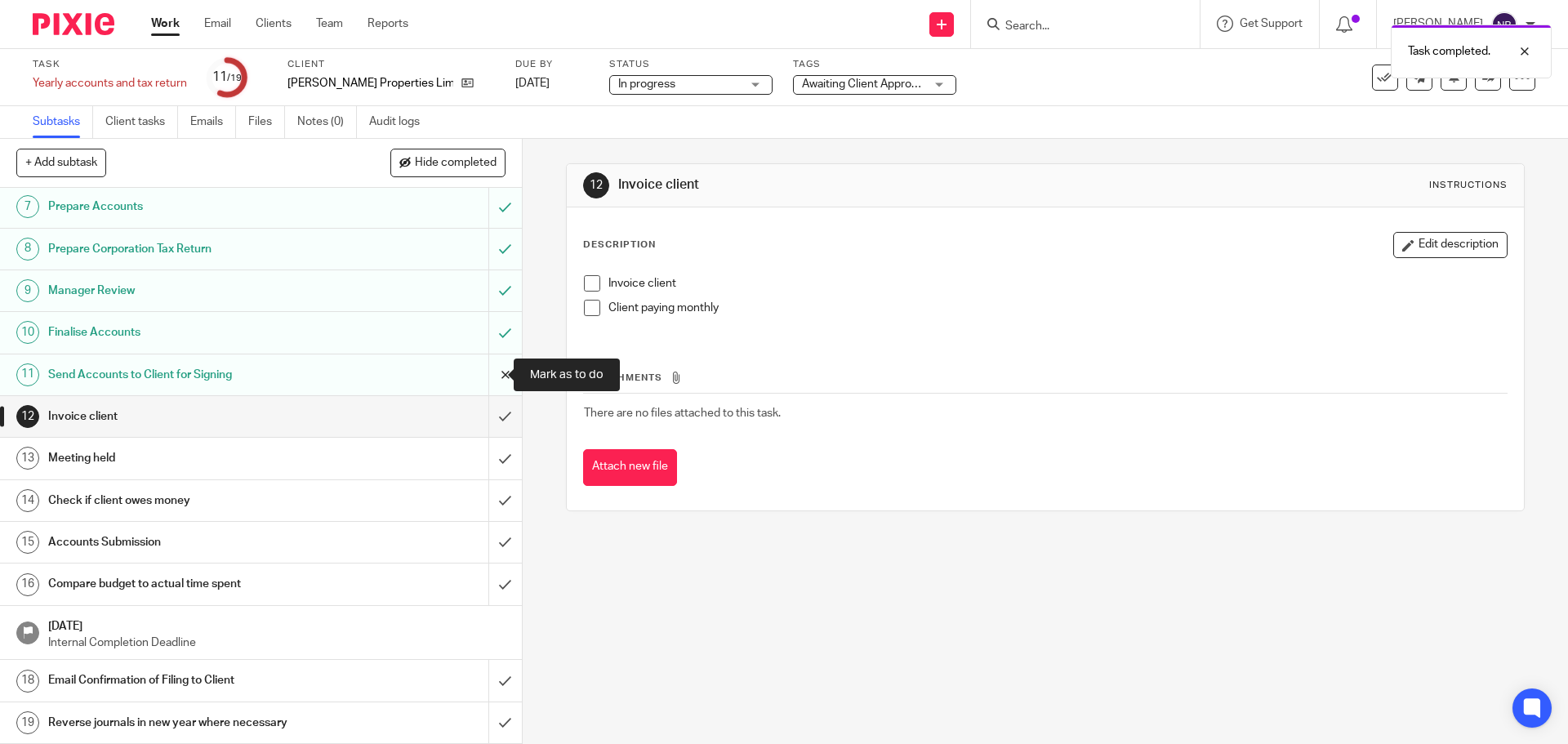
click at [482, 374] on input "submit" at bounding box center [261, 375] width 522 height 41
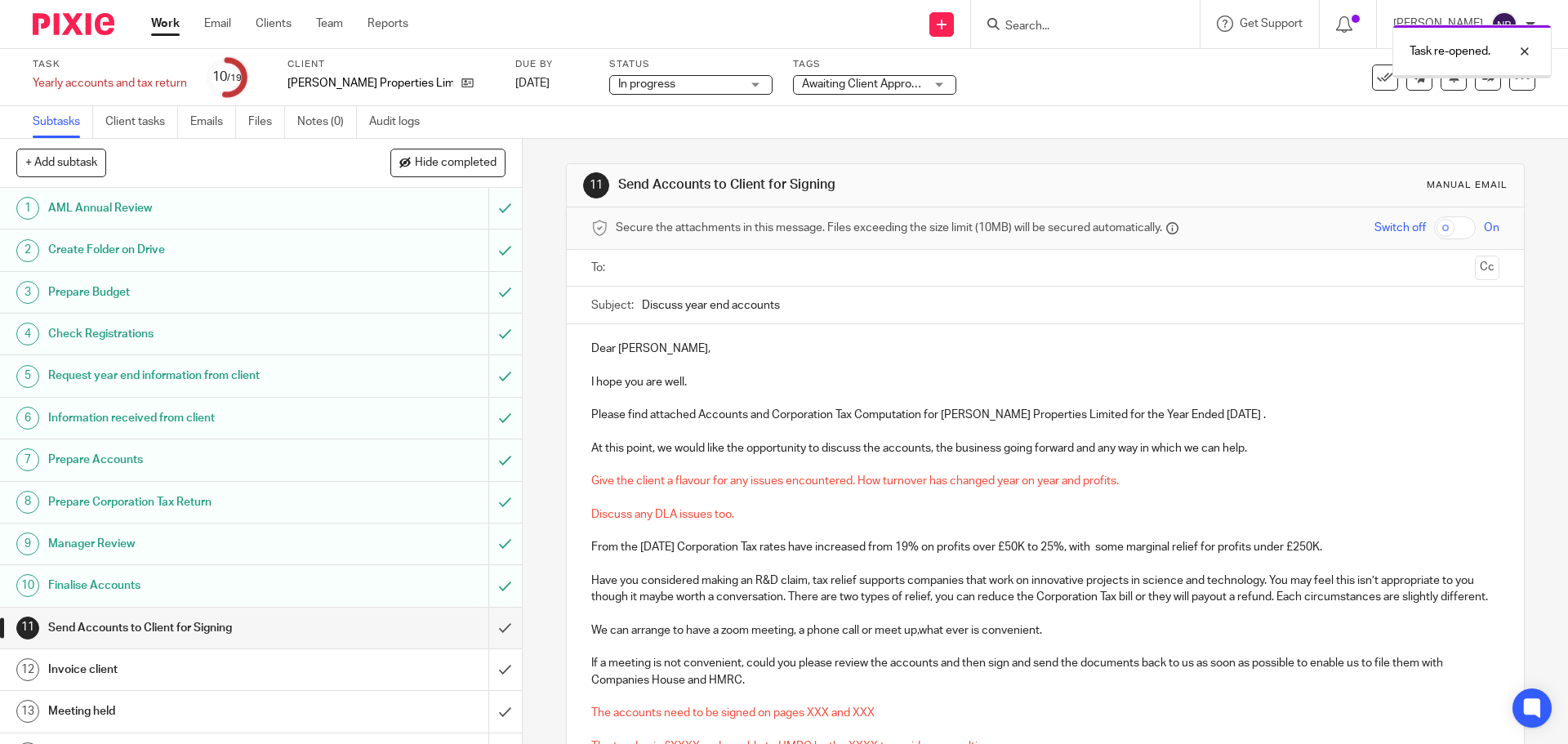
click at [169, 19] on link "Work" at bounding box center [165, 24] width 29 height 17
